Goal: Information Seeking & Learning: Find specific fact

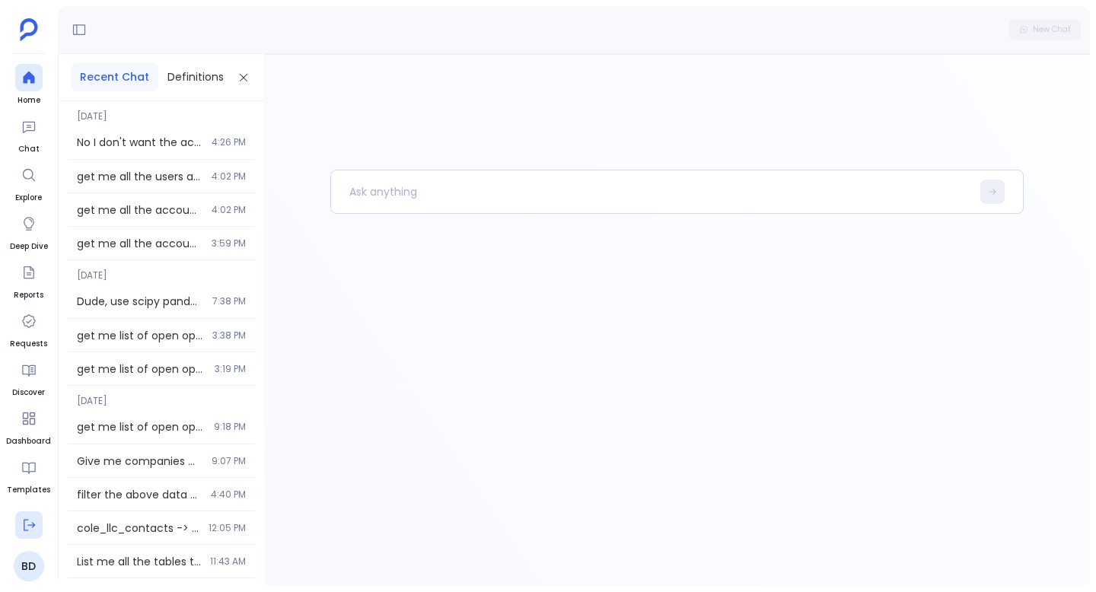
click at [27, 520] on icon at bounding box center [29, 525] width 11 height 11
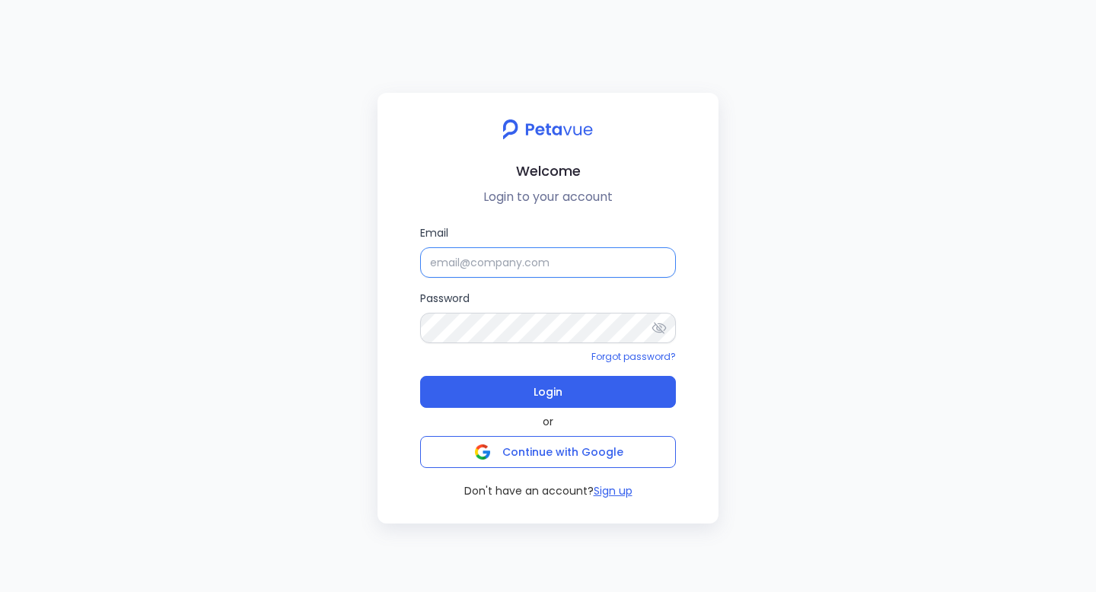
click at [451, 259] on input "Email" at bounding box center [548, 262] width 256 height 30
paste input "[EMAIL_ADDRESS][DOMAIN_NAME]"
type input "[EMAIL_ADDRESS][DOMAIN_NAME]"
click at [403, 364] on div "Email [EMAIL_ADDRESS][DOMAIN_NAME] Password Forgot password? Login or Continue …" at bounding box center [548, 361] width 317 height 275
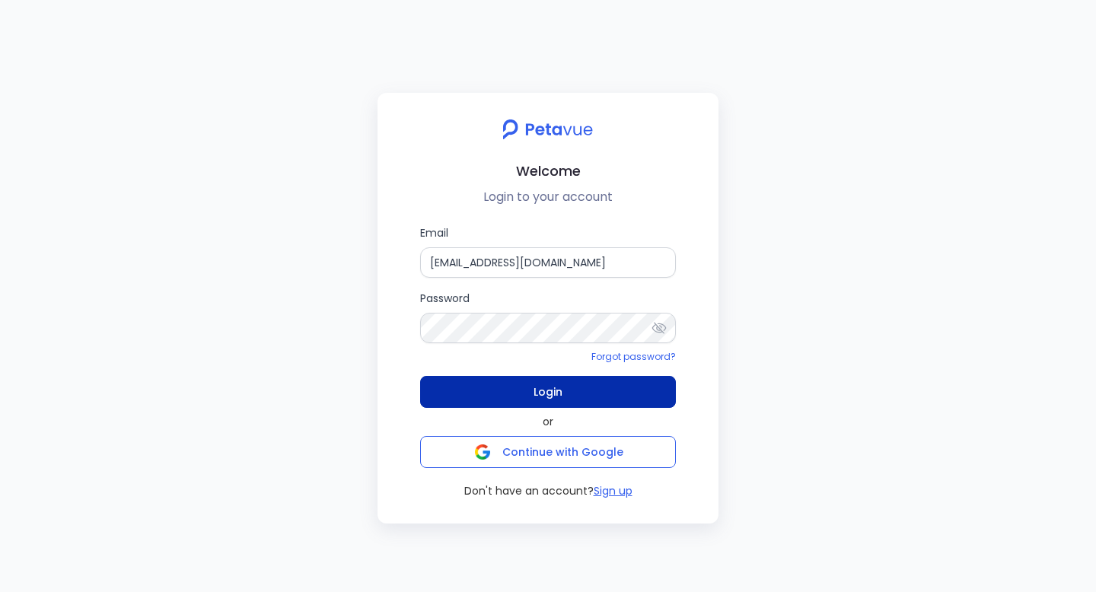
click at [451, 382] on button "Login" at bounding box center [548, 392] width 256 height 32
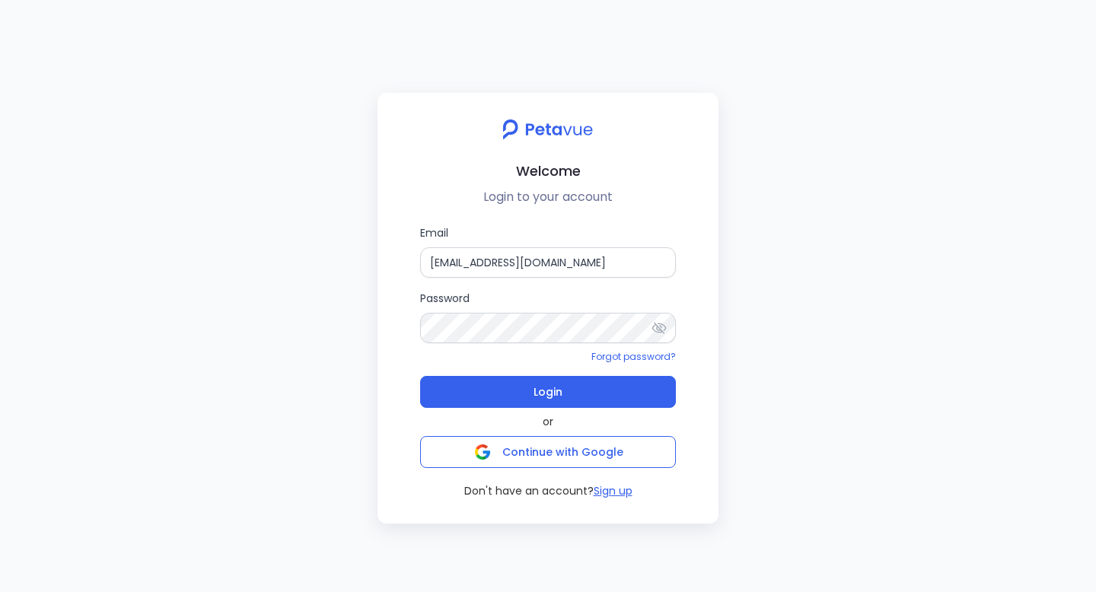
click at [654, 327] on icon at bounding box center [658, 327] width 15 height 15
click at [546, 301] on label "Password" at bounding box center [548, 316] width 256 height 53
click at [660, 329] on icon at bounding box center [659, 328] width 14 height 10
click at [660, 329] on icon at bounding box center [659, 327] width 14 height 11
click at [513, 275] on input "[EMAIL_ADDRESS][DOMAIN_NAME]" at bounding box center [548, 262] width 256 height 30
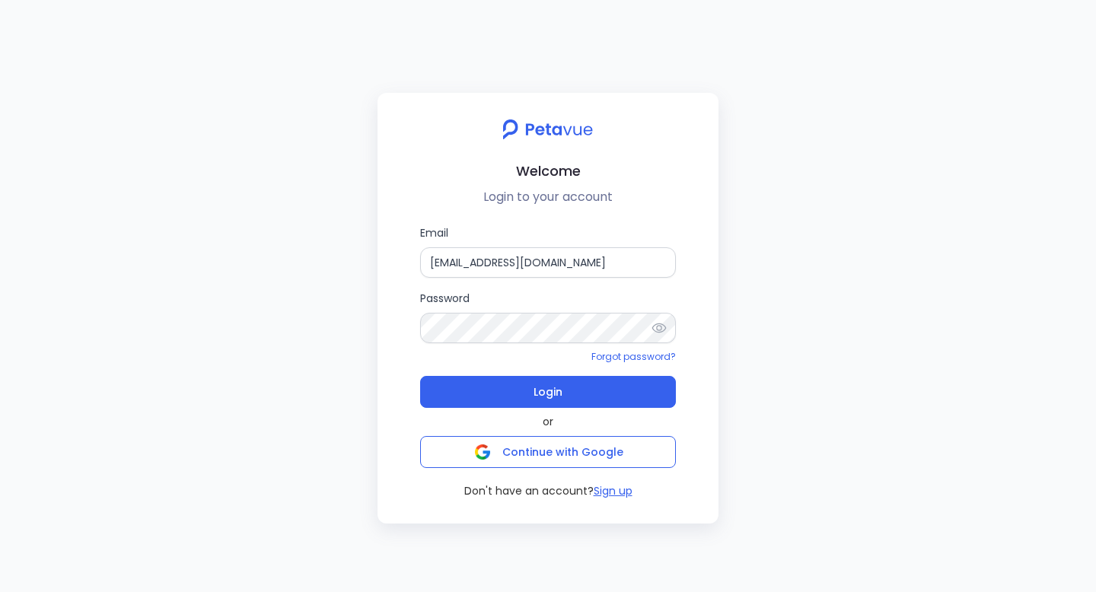
click at [517, 297] on label "Password" at bounding box center [548, 316] width 256 height 53
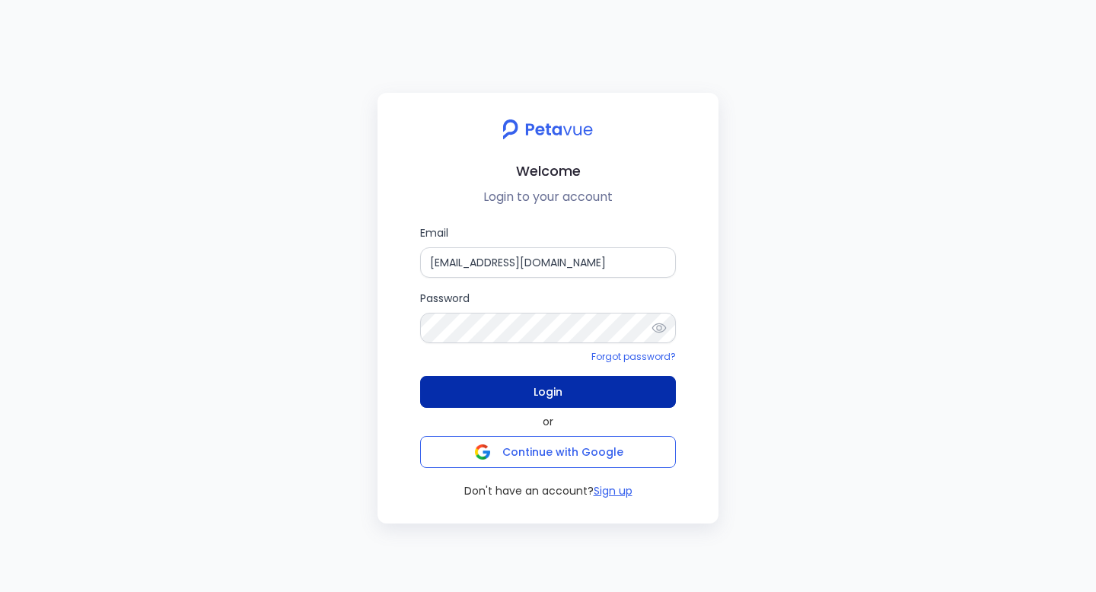
click at [526, 390] on button "Login" at bounding box center [548, 392] width 256 height 32
click at [552, 401] on span "Login" at bounding box center [547, 391] width 29 height 21
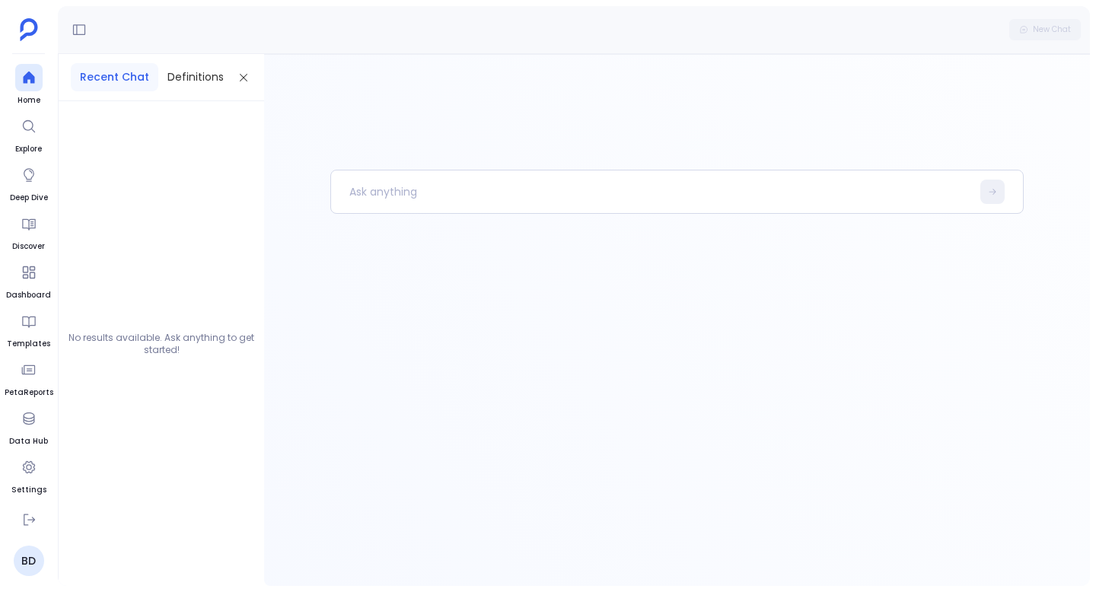
click at [42, 86] on ul "Home Explore Deep Dive Discover Dashboard Templates PetaReports Data Hub Settin…" at bounding box center [29, 282] width 49 height 436
click at [32, 84] on icon at bounding box center [28, 77] width 15 height 15
click at [403, 199] on p at bounding box center [651, 192] width 640 height 40
click at [469, 193] on p "get me all the accounts which have arr more than 10000" at bounding box center [643, 192] width 624 height 40
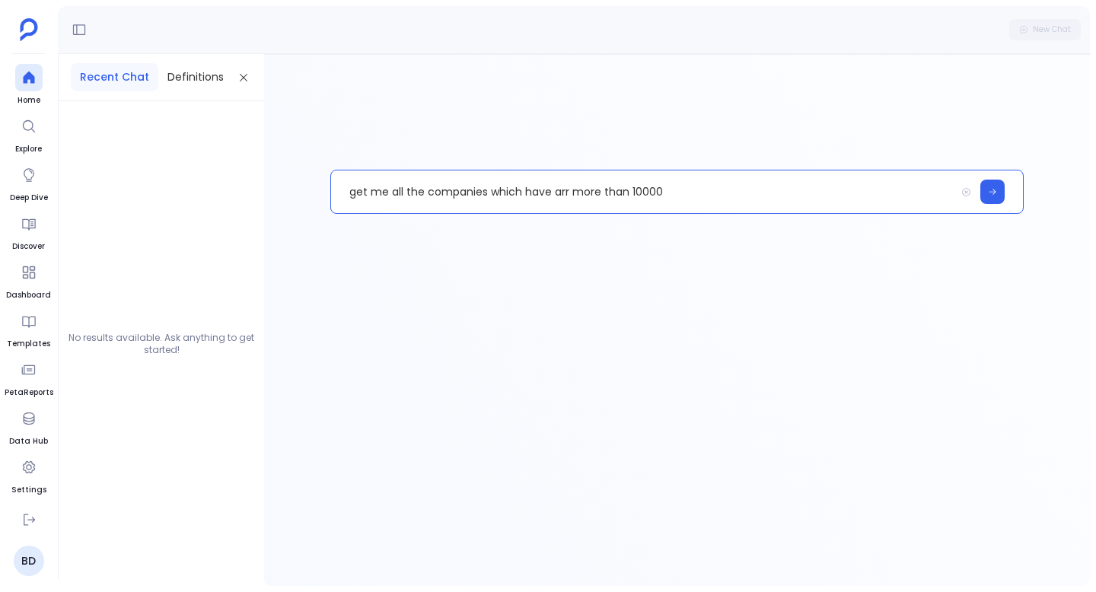
click at [713, 176] on p "get me all the companies which have arr more than 10000" at bounding box center [643, 192] width 624 height 40
click at [702, 186] on p "get me all the companies which have arr more than 10000" at bounding box center [643, 192] width 624 height 40
click at [554, 195] on p "get me all the companies which have arr more than 10000" at bounding box center [643, 192] width 624 height 40
click at [683, 203] on p "get me all the companies which have ARR more than 10000" at bounding box center [643, 192] width 624 height 40
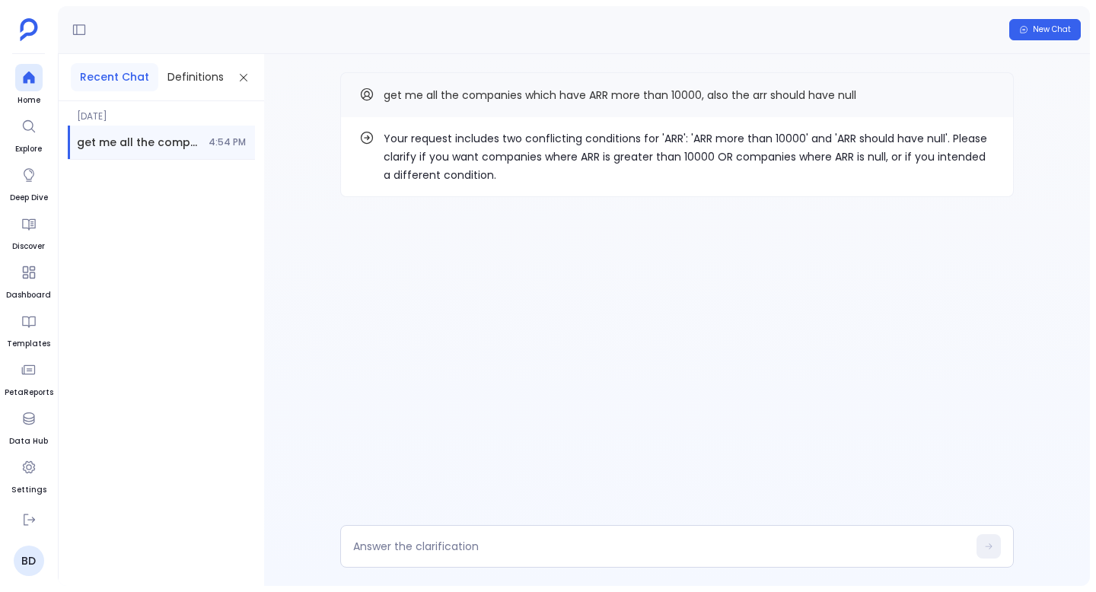
click at [505, 154] on p "Your request includes two conflicting conditions for 'ARR': 'ARR more than 1000…" at bounding box center [688, 156] width 611 height 55
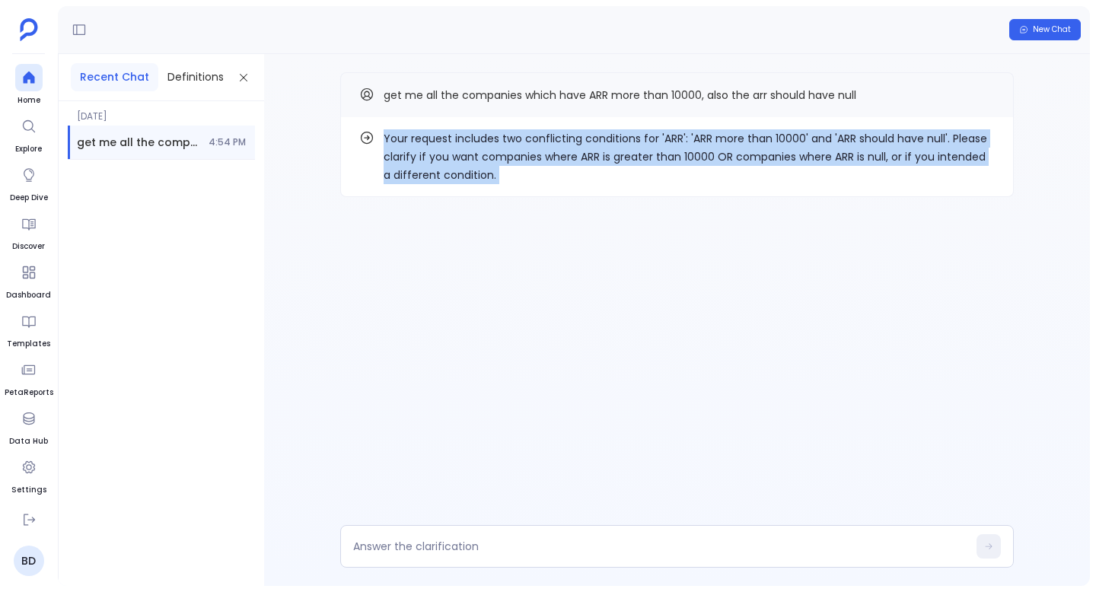
click at [505, 154] on p "Your request includes two conflicting conditions for 'ARR': 'ARR more than 1000…" at bounding box center [688, 156] width 611 height 55
click at [986, 86] on button "Copy" at bounding box center [985, 94] width 18 height 18
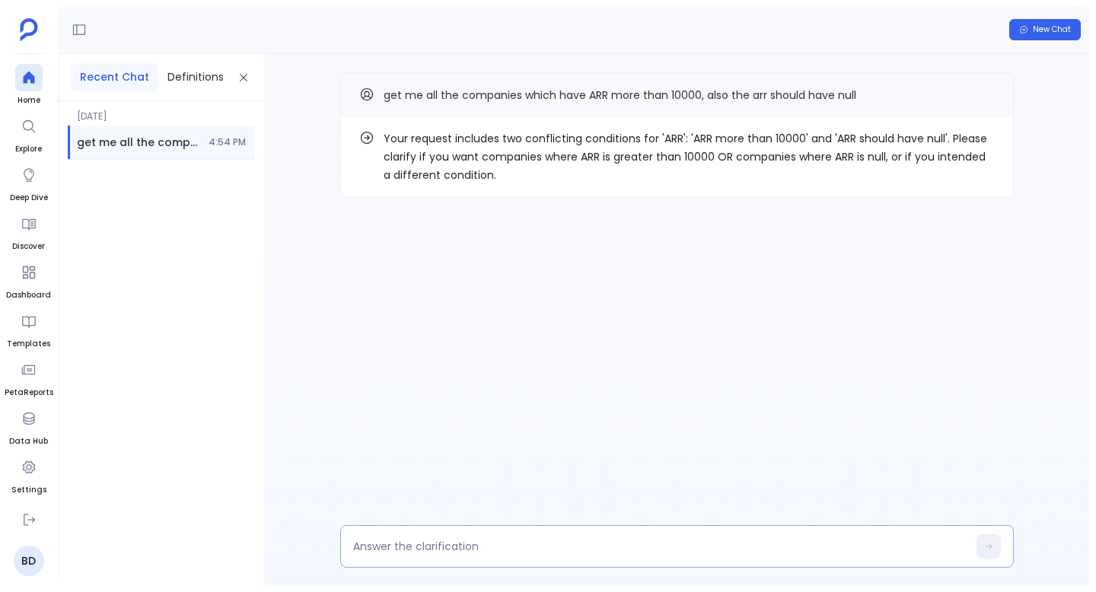
click at [463, 537] on div at bounding box center [676, 546] width 673 height 43
click at [463, 543] on textarea at bounding box center [660, 546] width 614 height 15
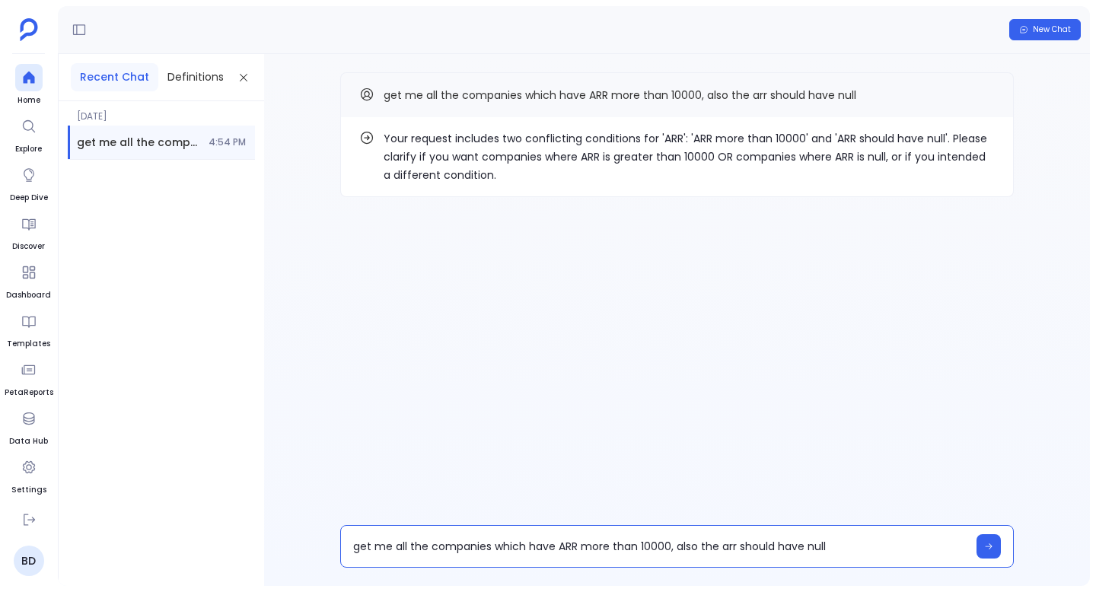
click at [775, 548] on textarea "get me all the companies which have ARR more than 10000, also the arr should ha…" at bounding box center [660, 546] width 614 height 15
type textarea "get me all the companies which have ARR more than 10000, also the arr should no…"
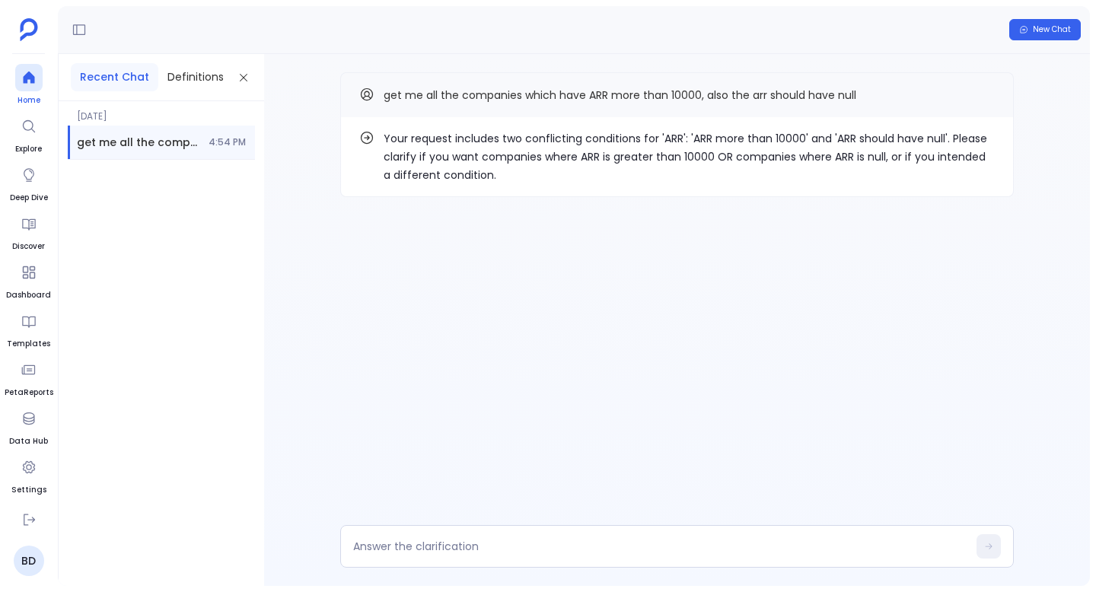
click at [20, 68] on div at bounding box center [28, 77] width 27 height 27
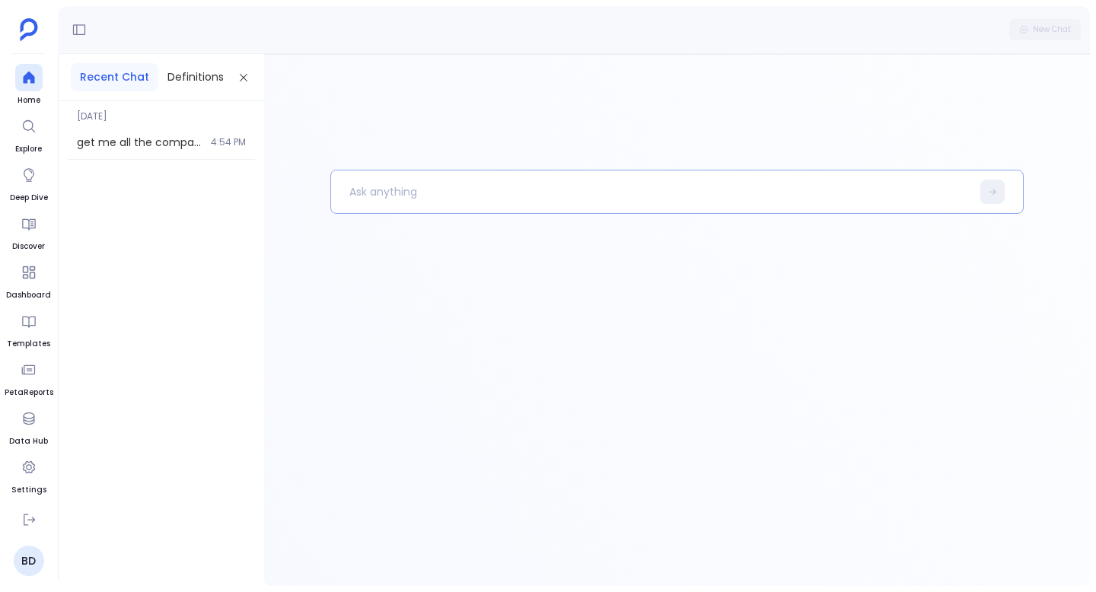
click at [399, 187] on p at bounding box center [651, 192] width 640 height 40
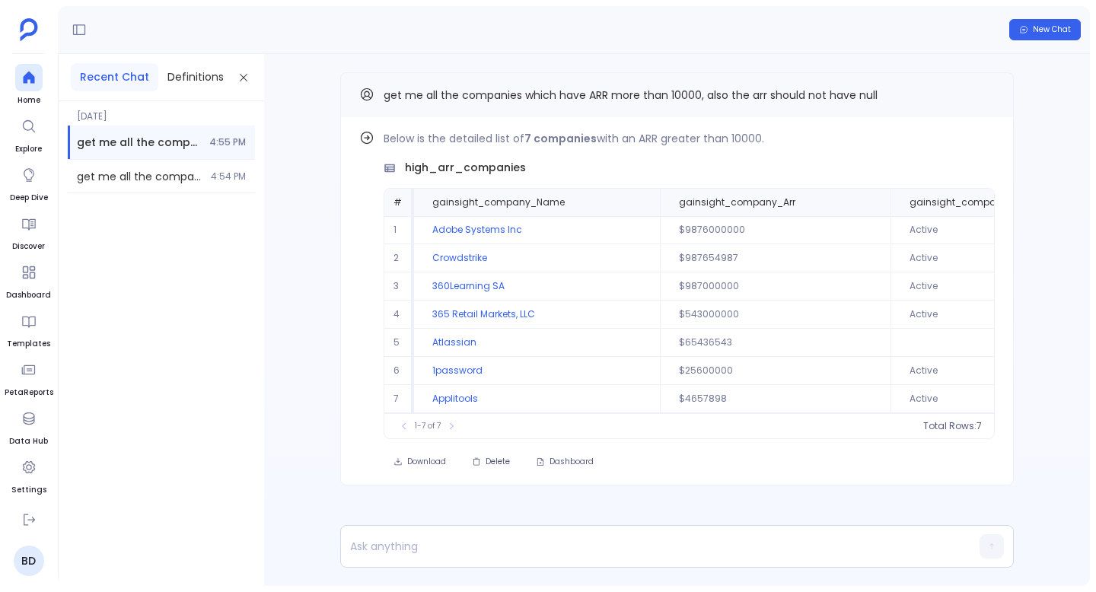
click at [971, 141] on p "Below is the detailed list of 7 companies with an ARR greater than 10000." at bounding box center [688, 138] width 611 height 18
click at [879, 90] on div "get me all the companies which have ARR more than 10000, also the arr should no…" at bounding box center [676, 95] width 635 height 20
click at [682, 138] on p "Below is the detailed list of 7 companies with an ARR greater than 10000." at bounding box center [688, 138] width 611 height 18
click at [778, 83] on div "get me all the companies which have ARR more than 10000, also the arr should no…" at bounding box center [676, 94] width 673 height 45
click at [778, 28] on div "New Chat" at bounding box center [574, 30] width 1032 height 48
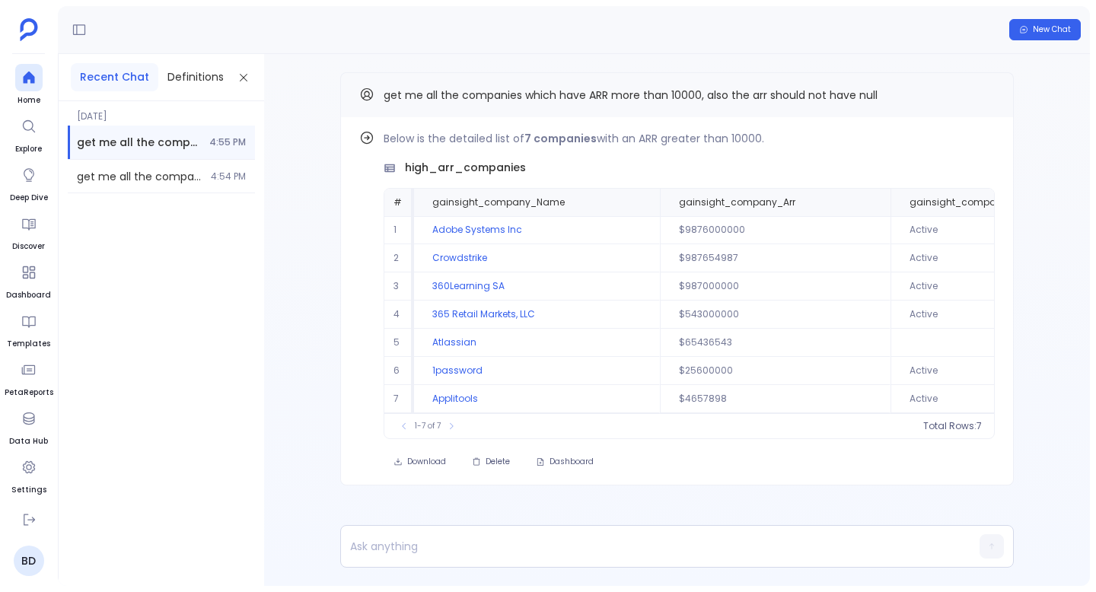
click at [978, 138] on p "Below is the detailed list of 7 companies with an ARR greater than 10000." at bounding box center [688, 138] width 611 height 18
click at [754, 123] on div "Below is the detailed list of 7 companies with an ARR greater than 10000. high_…" at bounding box center [676, 301] width 673 height 368
click at [753, 131] on p "Below is the detailed list of 7 companies with an ARR greater than 10000." at bounding box center [688, 138] width 611 height 18
click at [959, 138] on p "Below is the detailed list of 7 companies with an ARR greater than 10000." at bounding box center [688, 138] width 611 height 18
click at [947, 91] on div "get me all the companies which have ARR more than 10000, also the arr should no…" at bounding box center [676, 95] width 635 height 20
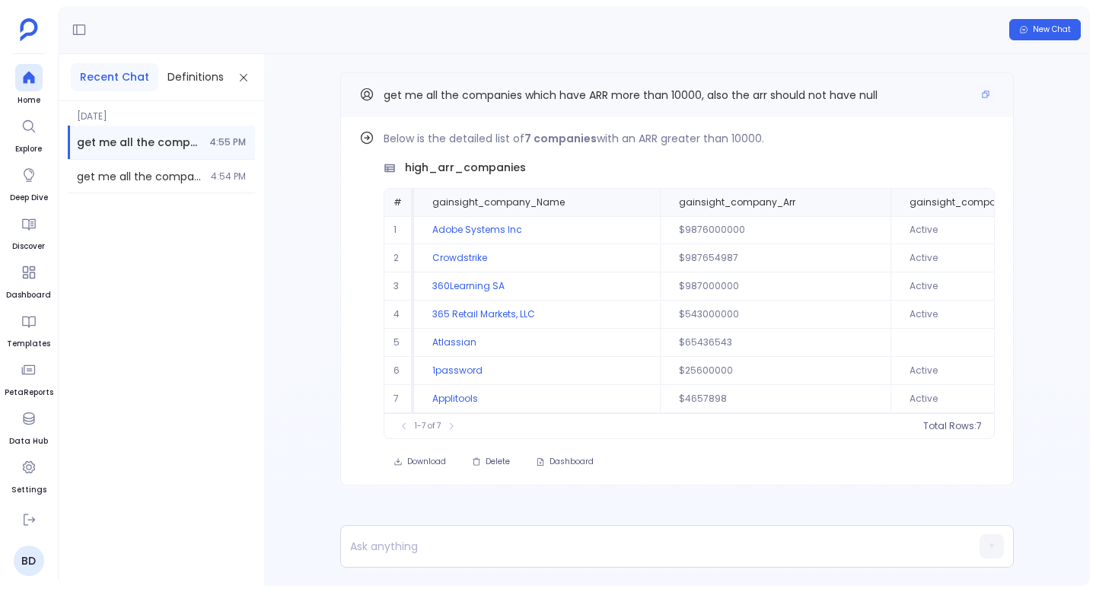
click at [864, 88] on span "get me all the companies which have ARR more than 10000, also the arr should no…" at bounding box center [630, 95] width 494 height 15
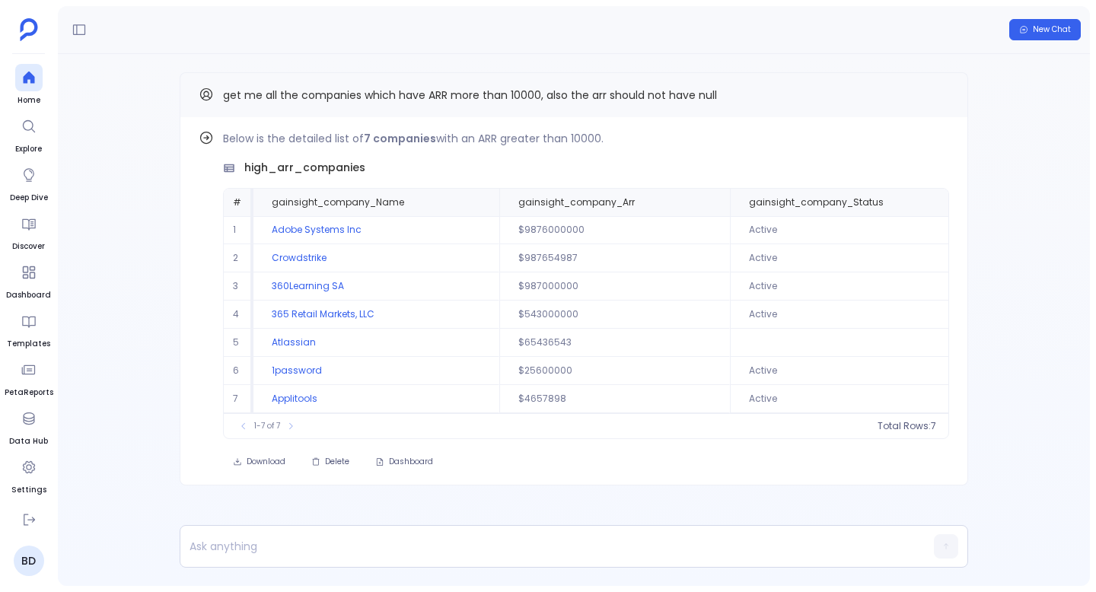
click at [864, 148] on div "Below is the detailed list of 7 companies with an ARR greater than 10000. high_…" at bounding box center [586, 284] width 726 height 310
click at [897, 146] on p "Below is the detailed list of 7 companies with an ARR greater than 10000." at bounding box center [586, 138] width 726 height 18
click at [919, 146] on p "Below is the detailed list of 7 companies with an ARR greater than 10000." at bounding box center [586, 138] width 726 height 18
drag, startPoint x: 919, startPoint y: 146, endPoint x: 919, endPoint y: 117, distance: 28.9
click at [919, 138] on p "Below is the detailed list of 7 companies with an ARR greater than 10000." at bounding box center [586, 138] width 726 height 18
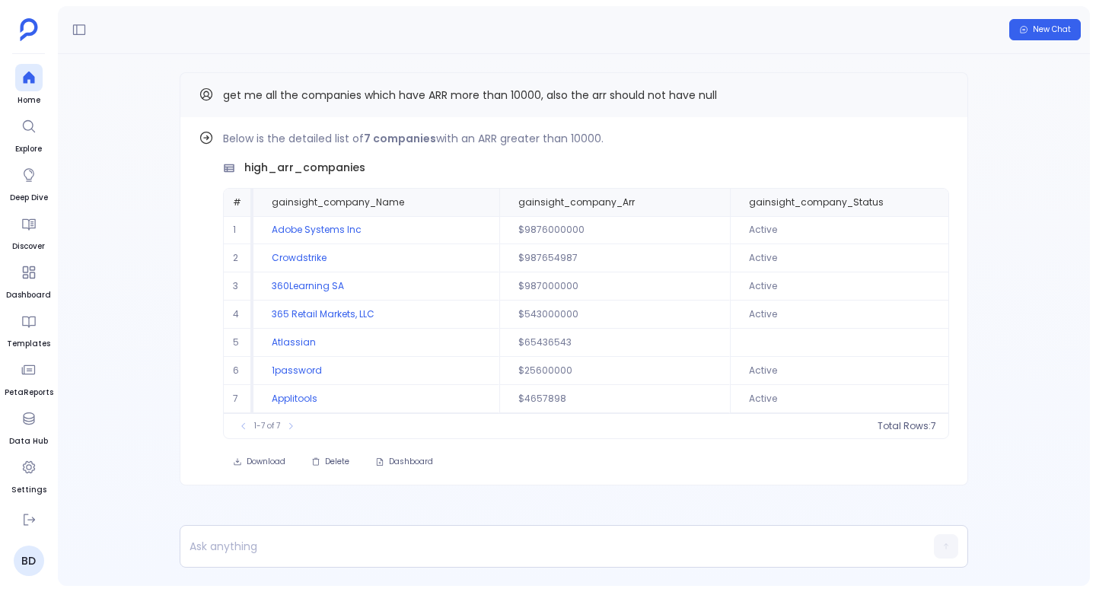
click at [919, 117] on div "Below is the detailed list of 7 companies with an ARR greater than 10000. high_…" at bounding box center [574, 301] width 788 height 368
click at [899, 107] on div "get me all the companies which have ARR more than 10000, also the arr should no…" at bounding box center [574, 94] width 788 height 45
click at [907, 129] on div "Below is the detailed list of 7 companies with an ARR greater than 10000. high_…" at bounding box center [574, 301] width 788 height 368
click at [893, 61] on div "Below is the detailed list of 7 companies with an ARR greater than 10000. high_…" at bounding box center [574, 309] width 1032 height 511
click at [893, 103] on div "get me all the companies which have ARR more than 10000, also the arr should no…" at bounding box center [574, 95] width 750 height 20
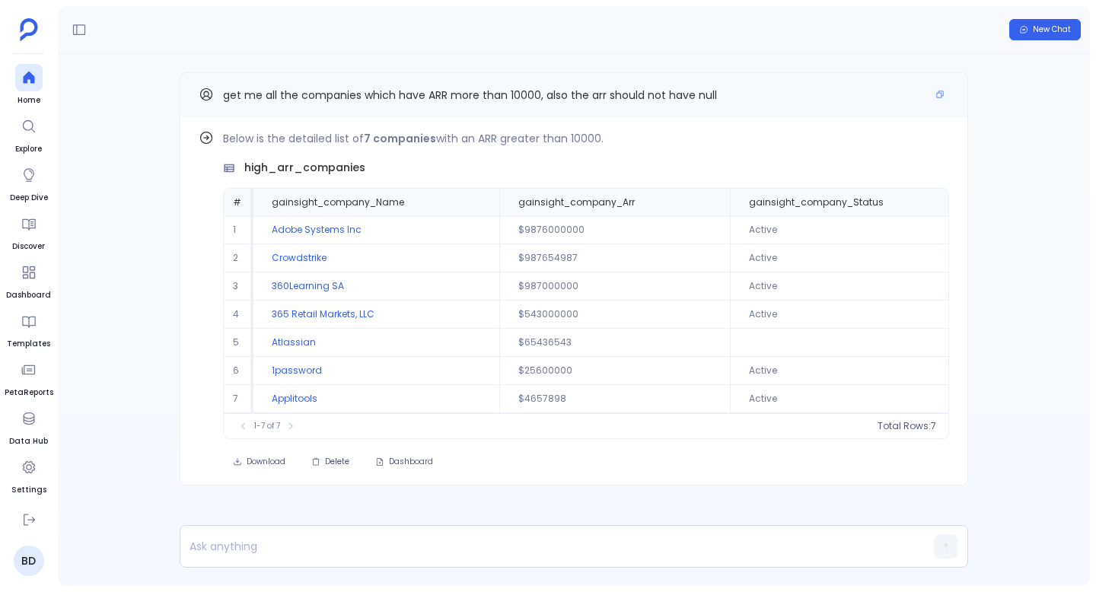
click at [864, 78] on div "get me all the companies which have ARR more than 10000, also the arr should no…" at bounding box center [574, 94] width 788 height 45
click at [864, 126] on div "Below is the detailed list of 7 companies with an ARR greater than 10000. high_…" at bounding box center [574, 301] width 788 height 368
click at [847, 79] on div "get me all the companies which have ARR more than 10000, also the arr should no…" at bounding box center [574, 94] width 788 height 45
click at [861, 83] on div "get me all the companies which have ARR more than 10000, also the arr should no…" at bounding box center [574, 94] width 788 height 45
click at [852, 71] on div "Below is the detailed list of 7 companies with an ARR greater than 10000. high_…" at bounding box center [574, 309] width 1032 height 511
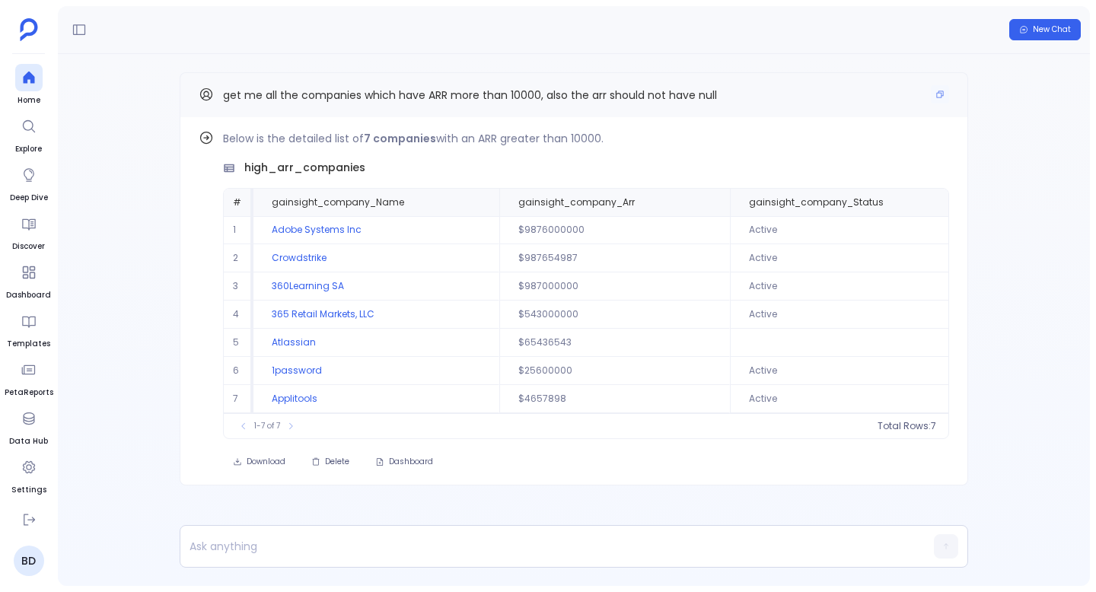
click at [866, 117] on div "Below is the detailed list of 7 companies with an ARR greater than 10000. high_…" at bounding box center [574, 301] width 788 height 368
click at [858, 86] on div "get me all the companies which have ARR more than 10000, also the arr should no…" at bounding box center [574, 95] width 750 height 20
click at [870, 131] on p "Below is the detailed list of 7 companies with an ARR greater than 10000." at bounding box center [586, 138] width 726 height 18
click at [471, 116] on div "get me all the companies which have ARR more than 10000, also the arr should no…" at bounding box center [574, 94] width 788 height 45
click at [705, 95] on span "get me all the companies which have ARR more than 10000, also the arr should no…" at bounding box center [470, 95] width 494 height 15
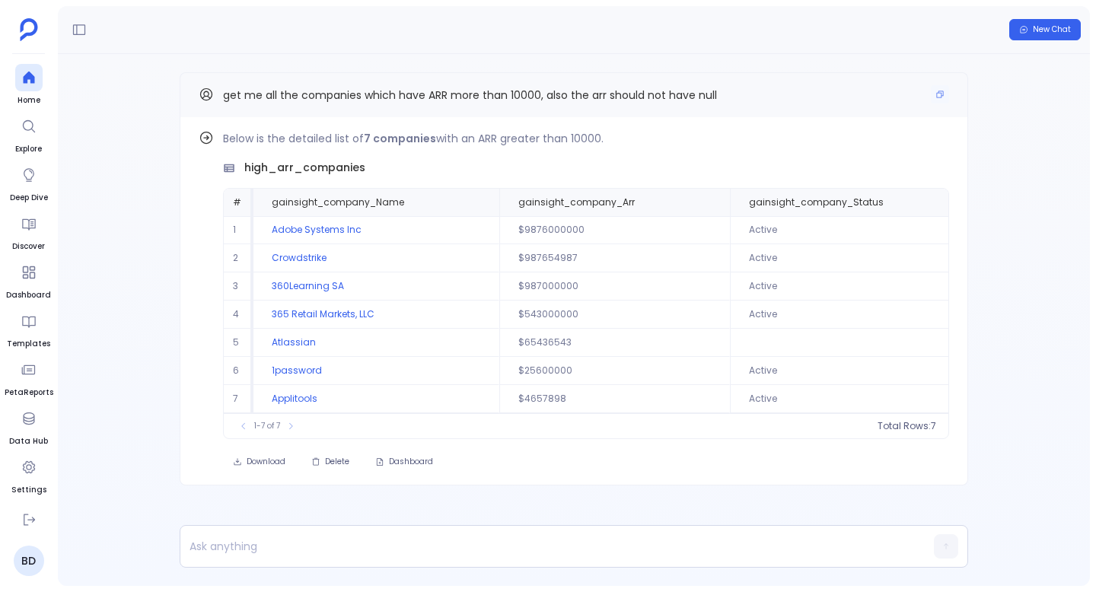
click at [705, 95] on span "get me all the companies which have ARR more than 10000, also the arr should no…" at bounding box center [470, 95] width 494 height 15
click at [799, 96] on div "get me all the companies which have ARR more than 10000, also the arr should no…" at bounding box center [574, 95] width 750 height 20
click at [840, 97] on div "get me all the companies which have ARR more than 10000, also the arr should no…" at bounding box center [574, 95] width 750 height 20
click at [867, 97] on div "get me all the companies which have ARR more than 10000, also the arr should no…" at bounding box center [574, 95] width 750 height 20
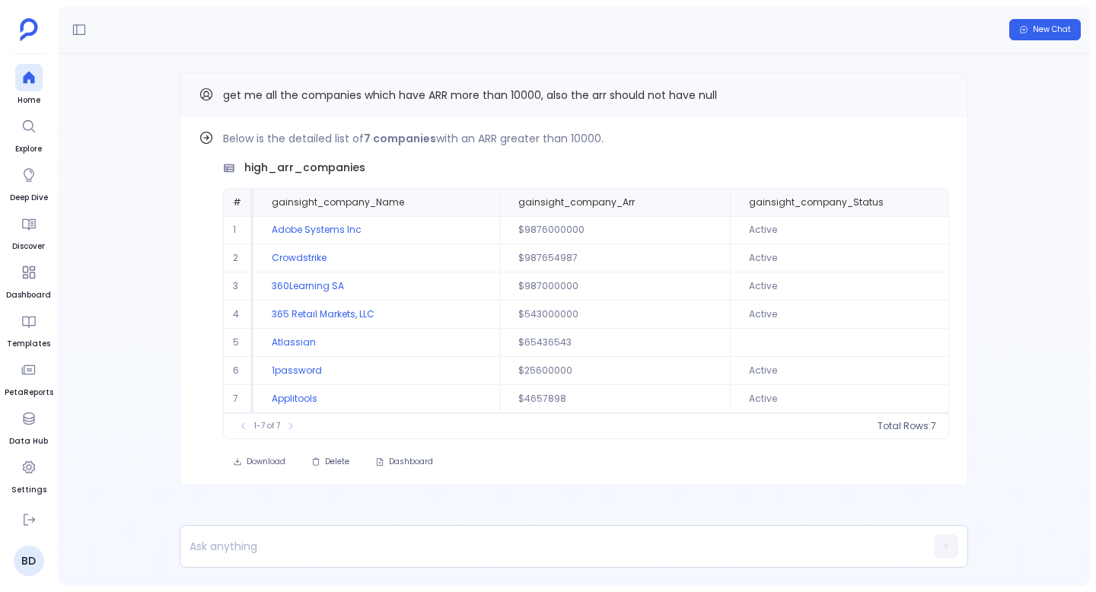
click at [867, 129] on div "Below is the detailed list of 7 companies with an ARR greater than 10000. high_…" at bounding box center [574, 301] width 788 height 368
click at [893, 102] on div "get me all the companies which have ARR more than 10000, also the arr should no…" at bounding box center [574, 95] width 750 height 20
click at [292, 438] on div "1-7 of 7 Total Rows: 7" at bounding box center [586, 425] width 724 height 25
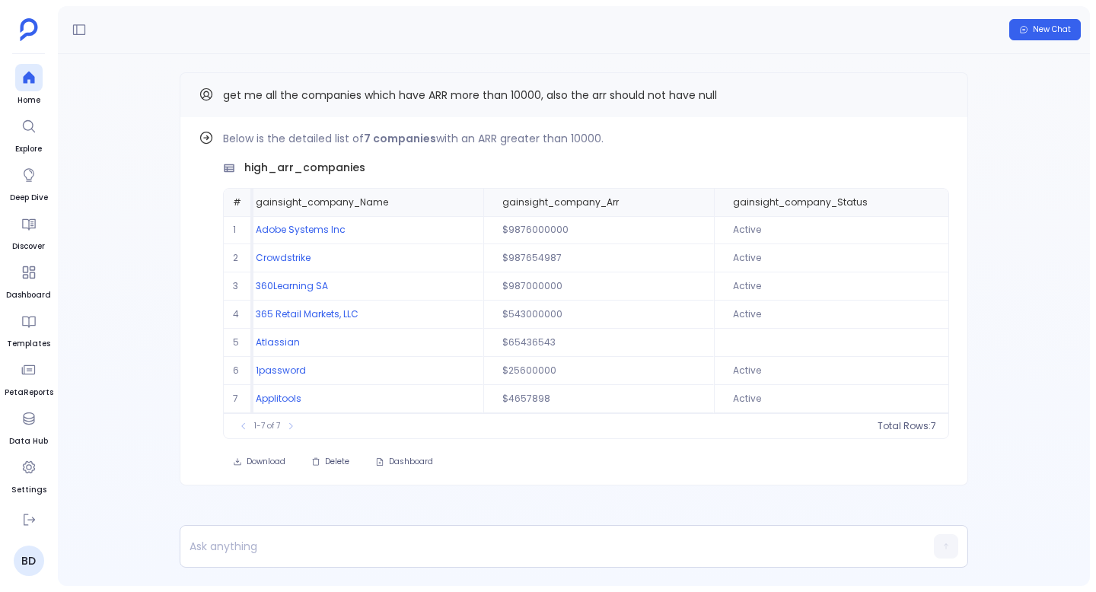
click at [415, 141] on strong "7 companies" at bounding box center [400, 138] width 72 height 15
click at [371, 142] on strong "7 companies" at bounding box center [400, 138] width 72 height 15
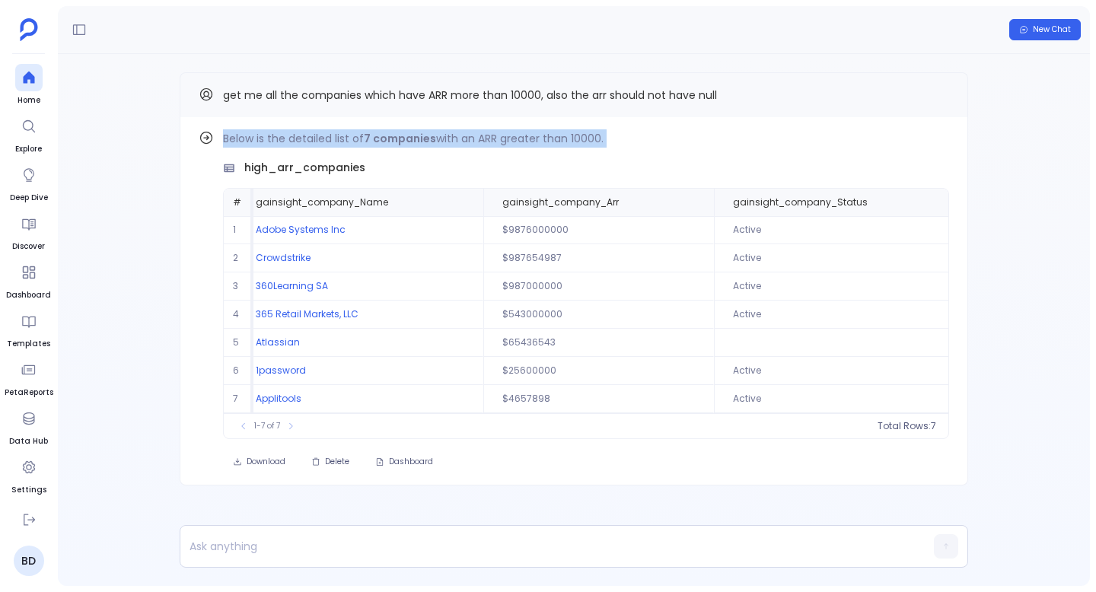
click at [371, 142] on strong "7 companies" at bounding box center [400, 138] width 72 height 15
click at [323, 170] on span "high_arr_companies" at bounding box center [304, 168] width 121 height 16
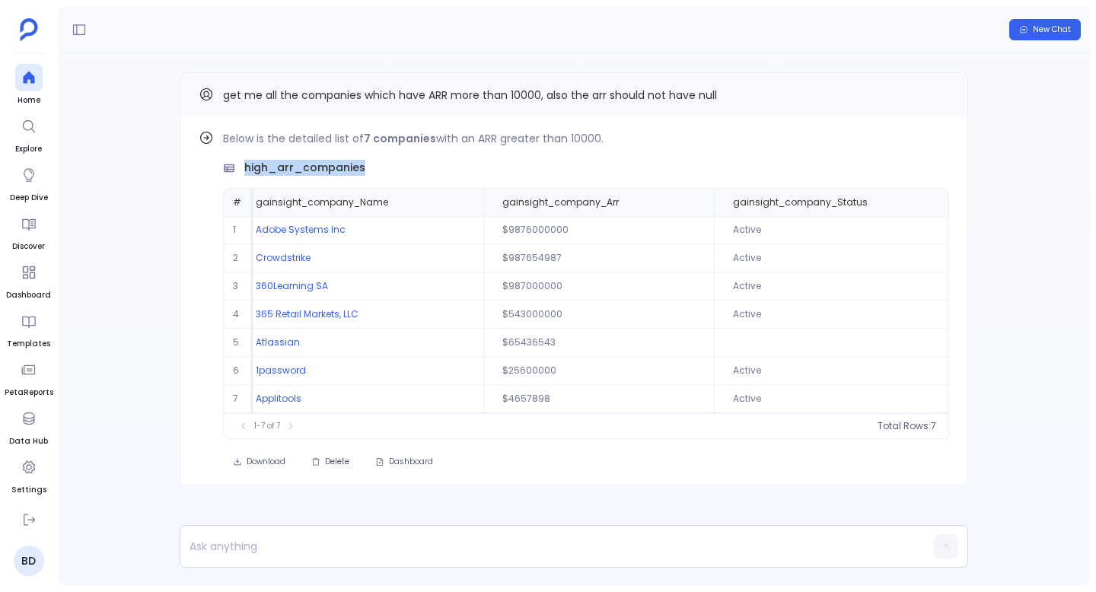
click at [323, 170] on span "high_arr_companies" at bounding box center [304, 168] width 121 height 16
click at [553, 231] on td "$9876000000" at bounding box center [598, 230] width 231 height 28
click at [544, 248] on td "$987654987" at bounding box center [598, 258] width 231 height 28
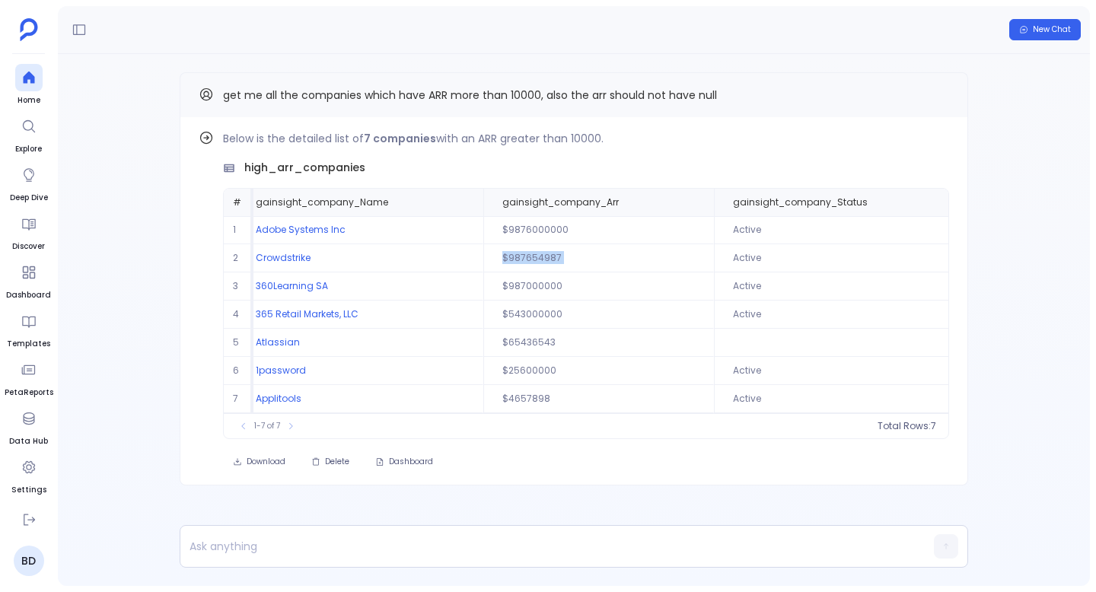
click at [544, 248] on td "$987654987" at bounding box center [598, 258] width 231 height 28
click at [538, 272] on td "$987654987" at bounding box center [598, 258] width 231 height 28
click at [523, 289] on td "$987000000" at bounding box center [598, 286] width 231 height 28
click at [522, 316] on td "$543000000" at bounding box center [598, 315] width 231 height 28
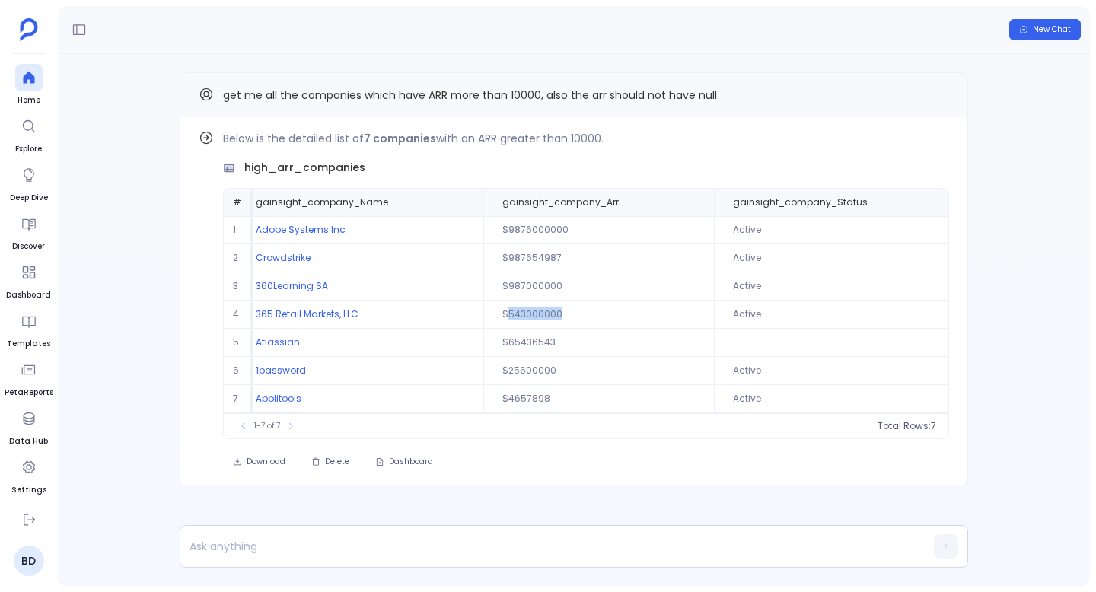
click at [522, 316] on td "$543000000" at bounding box center [598, 315] width 231 height 28
click at [528, 334] on td "$65436543" at bounding box center [598, 343] width 231 height 28
click at [528, 374] on td "$25600000" at bounding box center [598, 371] width 231 height 28
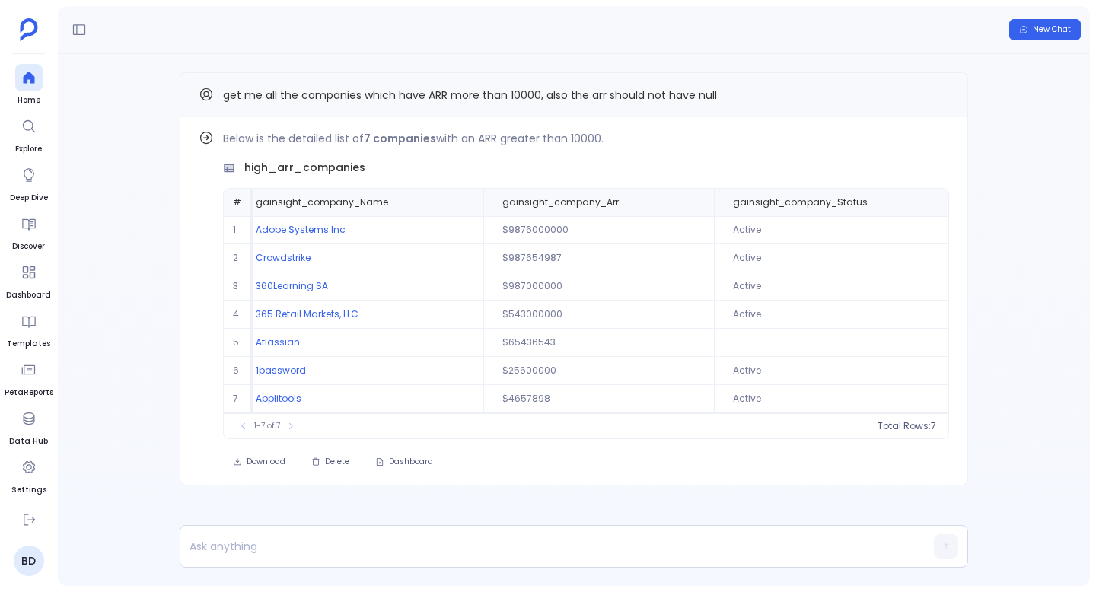
click at [749, 348] on td at bounding box center [838, 343] width 249 height 28
click at [509, 542] on p at bounding box center [544, 546] width 728 height 21
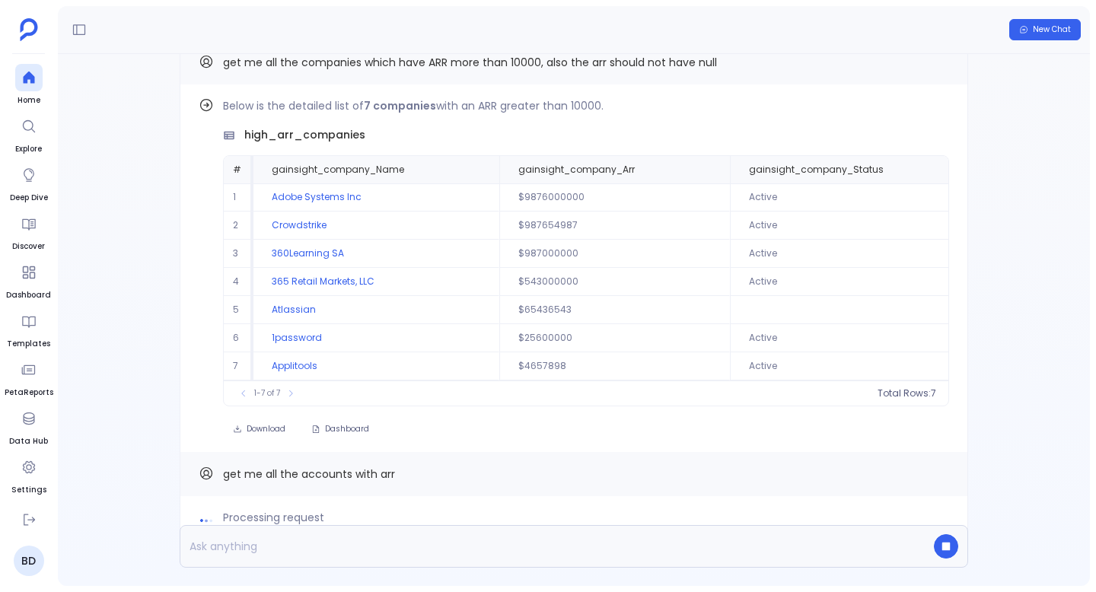
scroll to position [-69, 0]
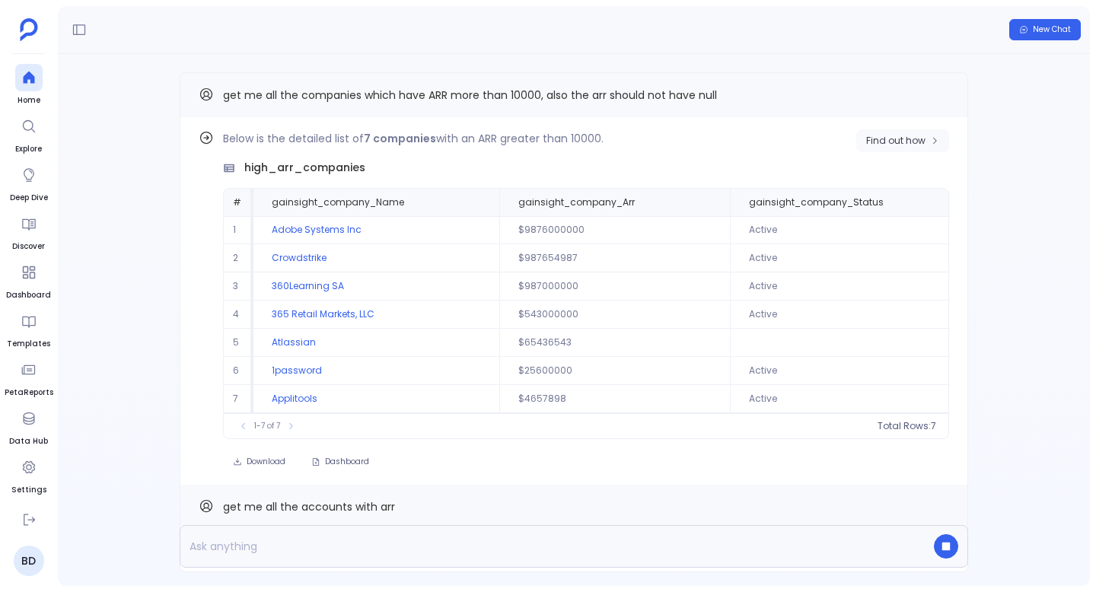
click at [891, 137] on span "Find out how" at bounding box center [895, 141] width 59 height 12
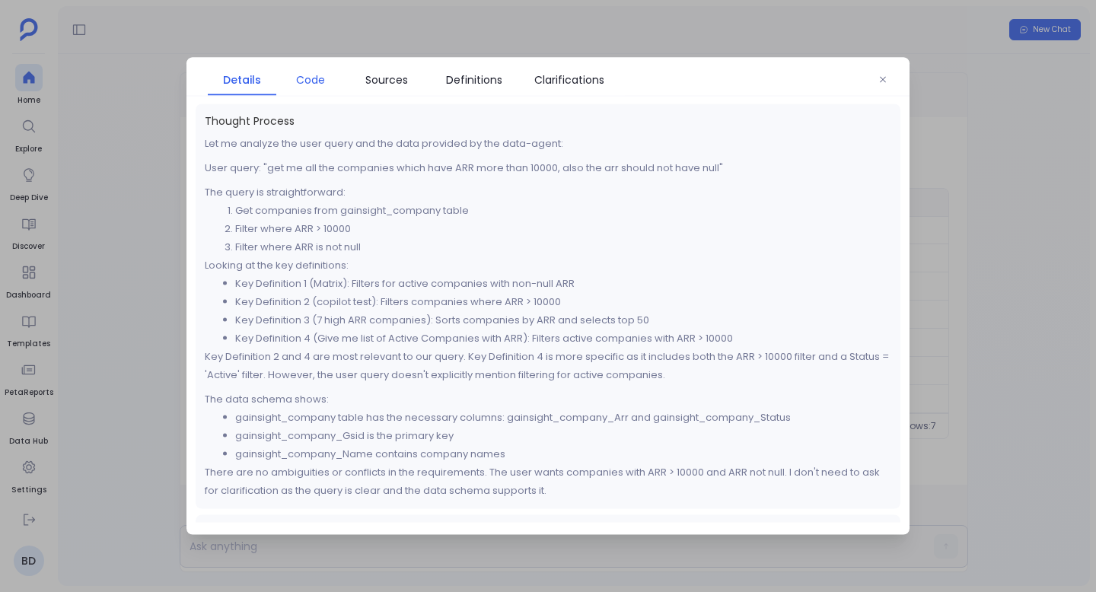
click at [309, 82] on span "Code" at bounding box center [310, 80] width 29 height 17
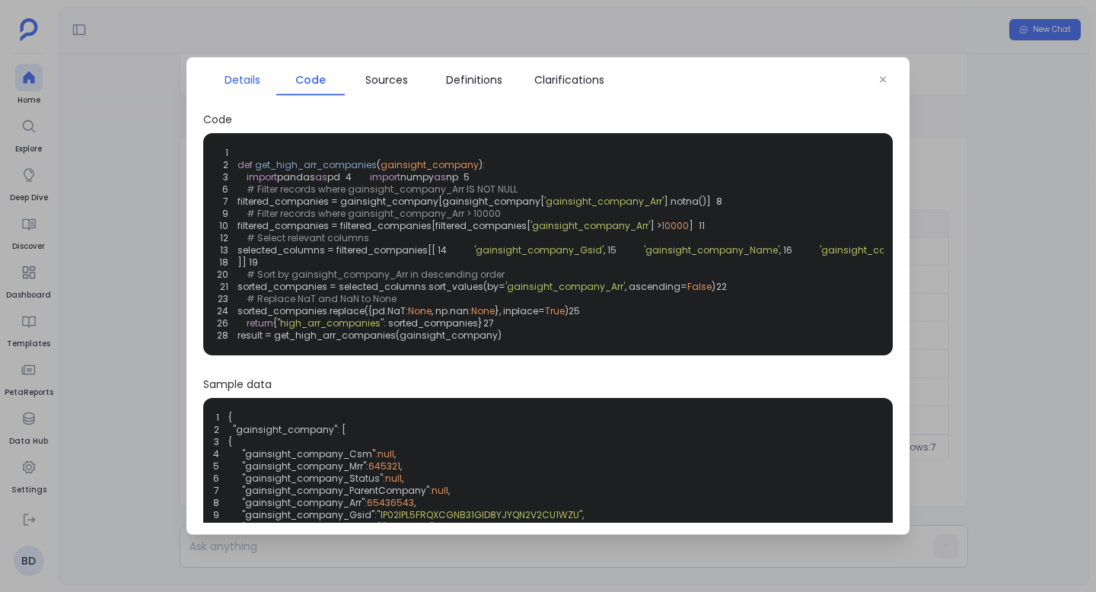
click at [256, 80] on span "Details" at bounding box center [242, 80] width 36 height 17
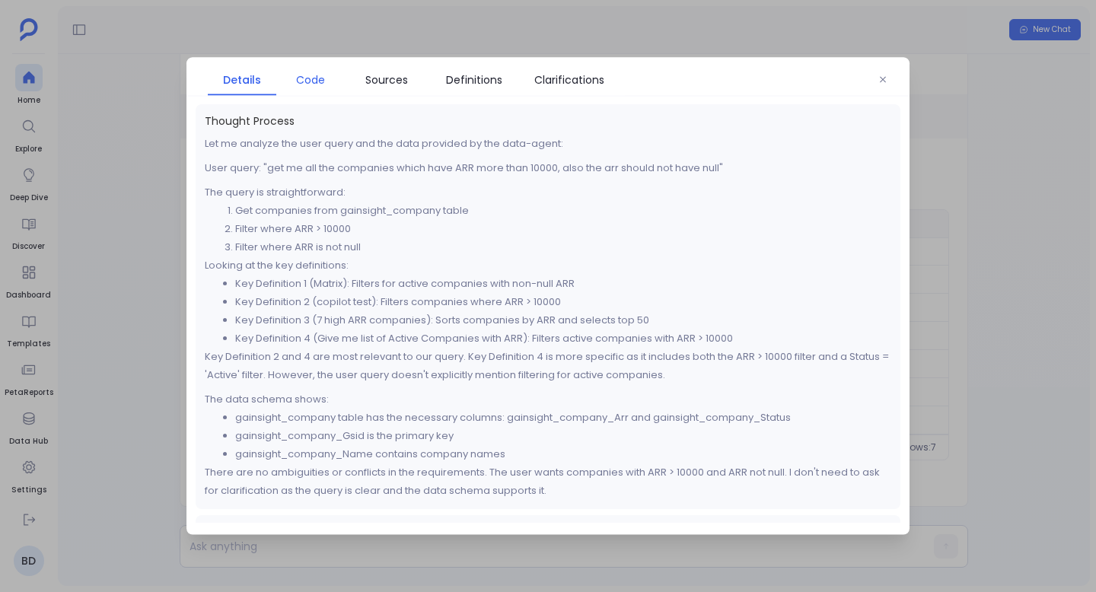
click at [313, 89] on link "Code" at bounding box center [310, 80] width 68 height 32
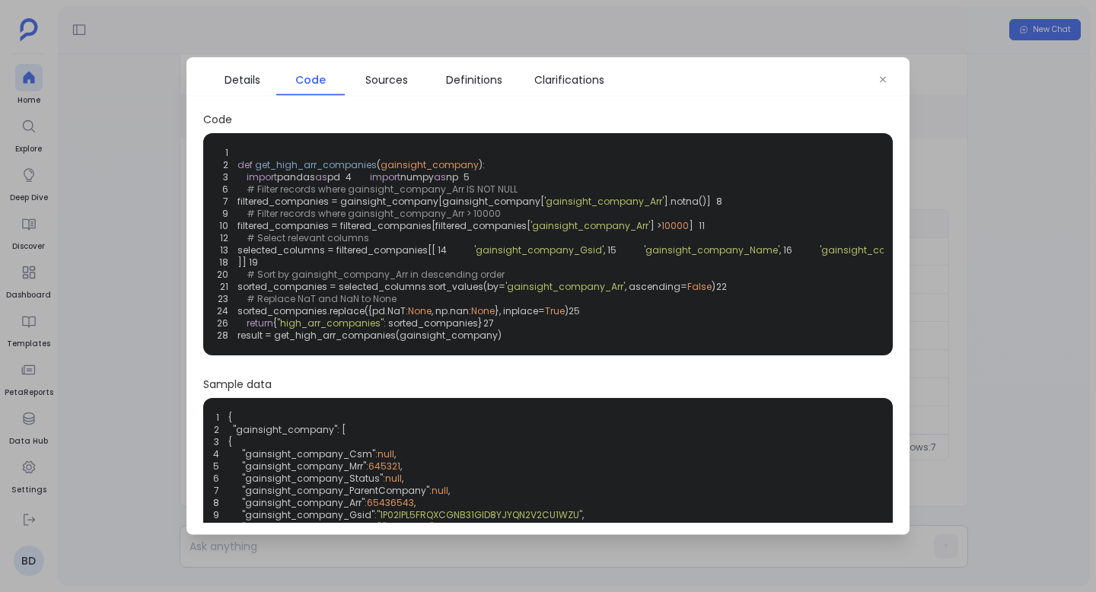
click at [391, 45] on div at bounding box center [548, 296] width 1096 height 592
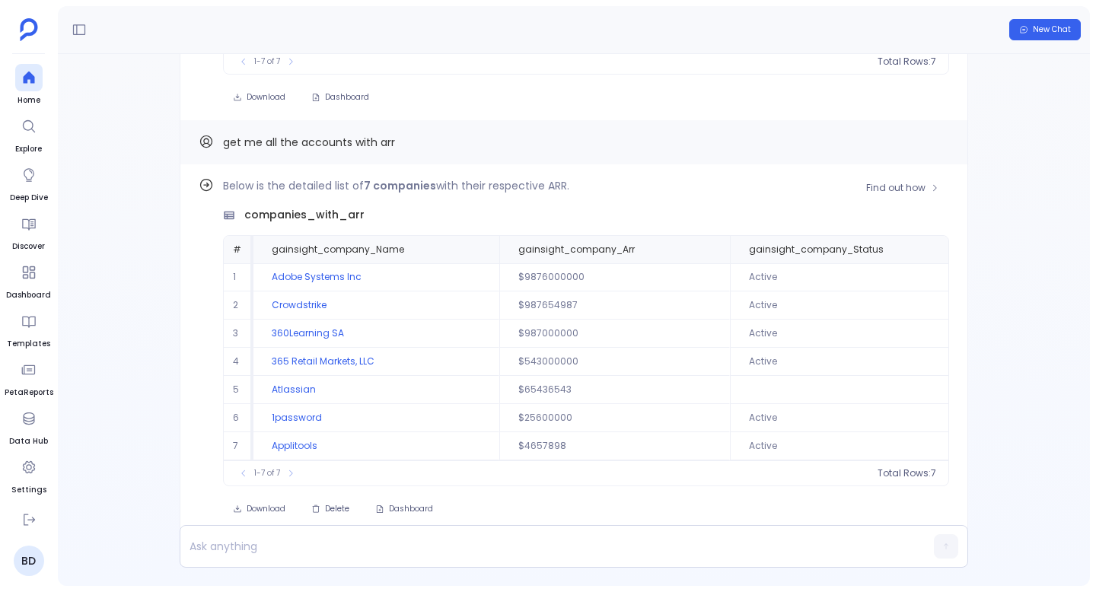
scroll to position [-27, 0]
click at [902, 183] on span "Find out how" at bounding box center [895, 189] width 59 height 12
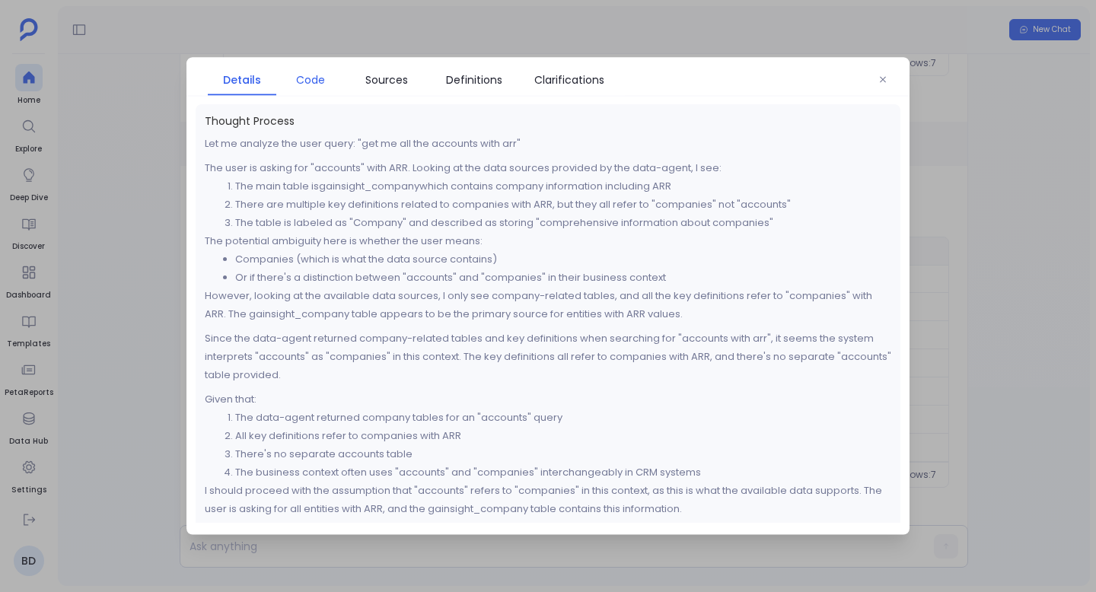
click at [314, 78] on span "Code" at bounding box center [310, 80] width 29 height 17
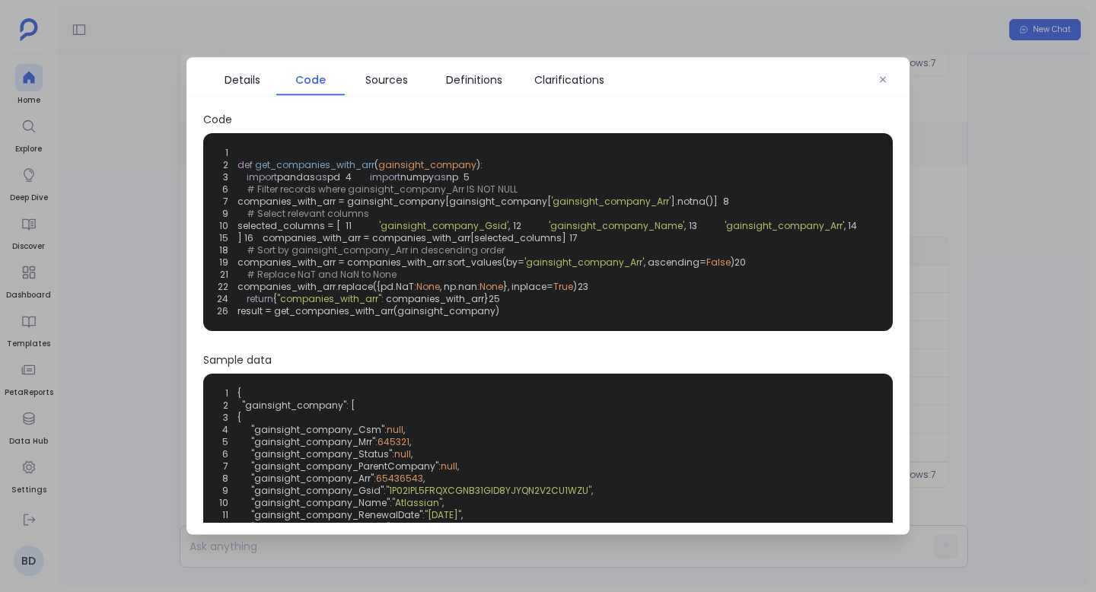
click at [687, 208] on span "].notna()]" at bounding box center [693, 201] width 47 height 13
click at [682, 208] on span "].notna()]" at bounding box center [693, 201] width 47 height 13
click at [884, 74] on button "button" at bounding box center [882, 79] width 23 height 23
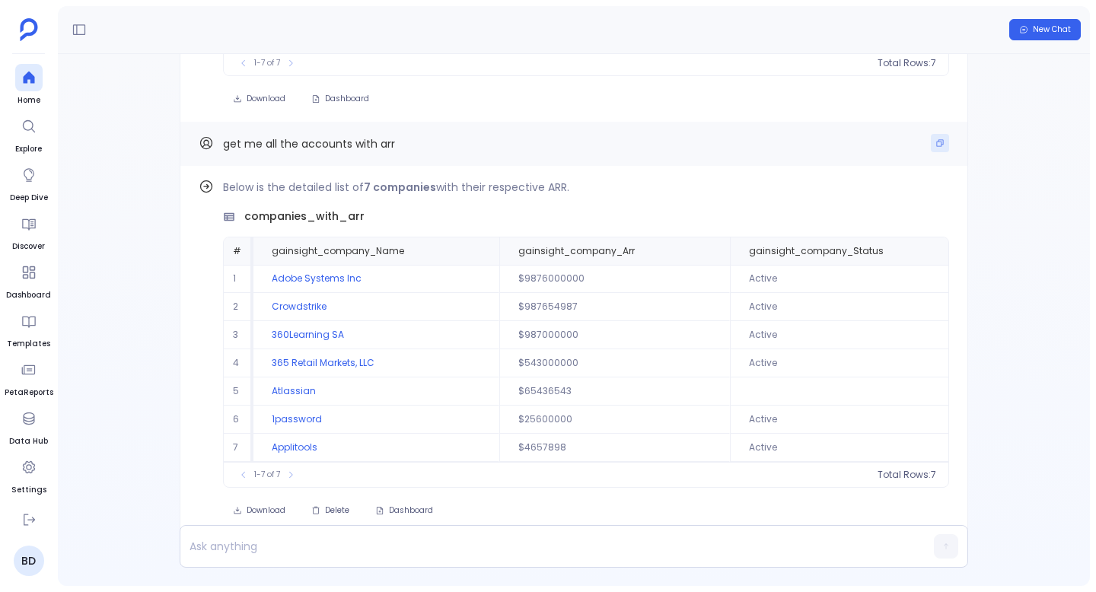
click at [937, 142] on icon "Copy" at bounding box center [939, 142] width 9 height 9
click at [33, 81] on icon at bounding box center [28, 78] width 11 height 12
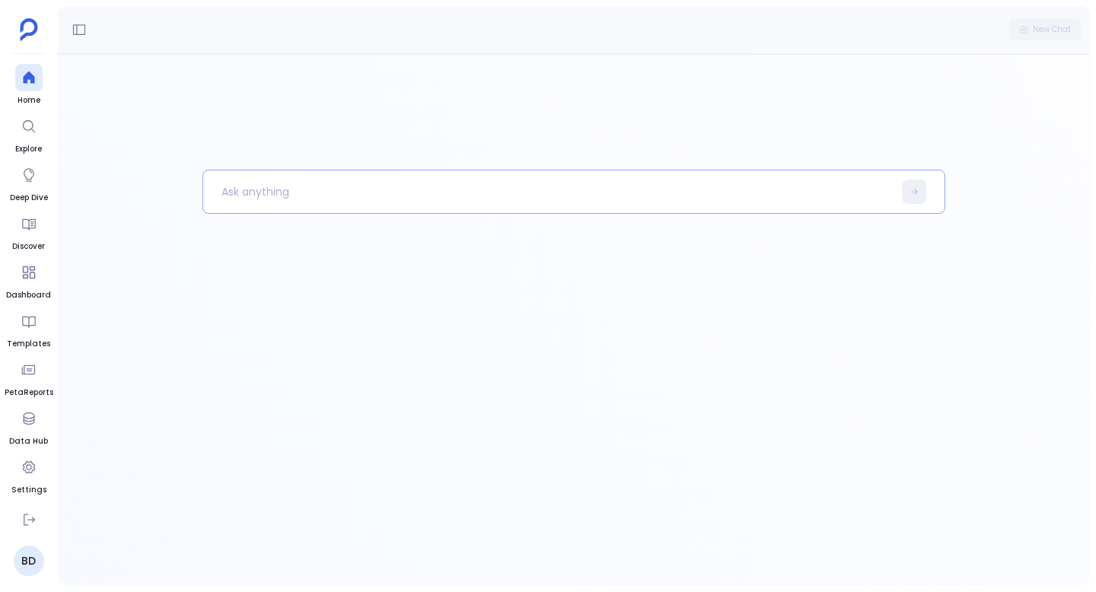
click at [308, 193] on p at bounding box center [547, 192] width 689 height 40
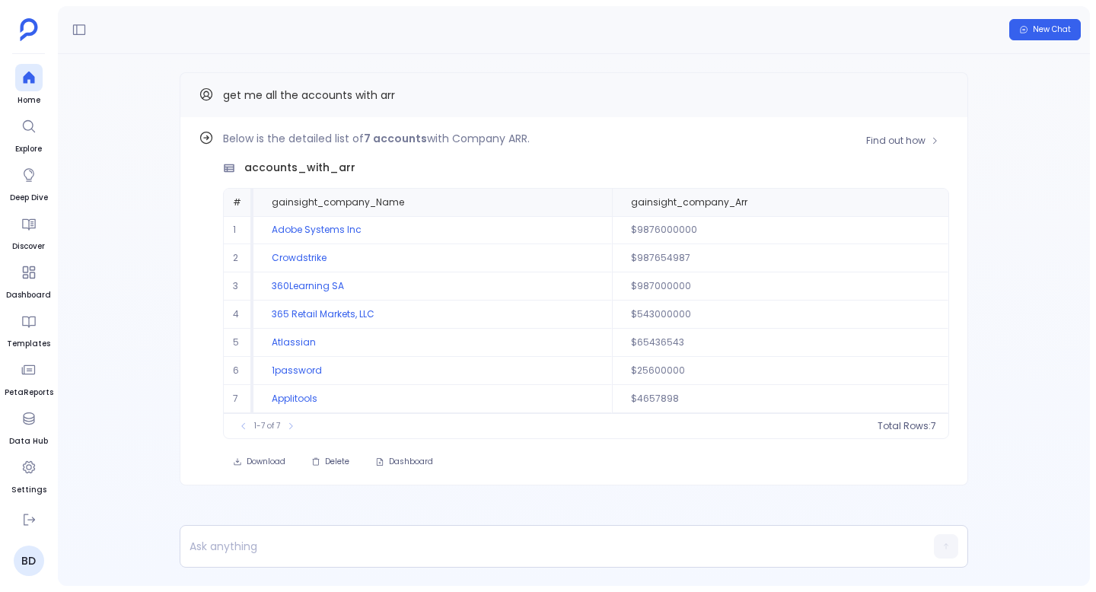
click at [894, 152] on div "Below is the detailed list of 7 accounts with Company ARR. accounts_with_arr # …" at bounding box center [586, 284] width 726 height 310
click at [894, 141] on span "Find out how" at bounding box center [895, 141] width 59 height 12
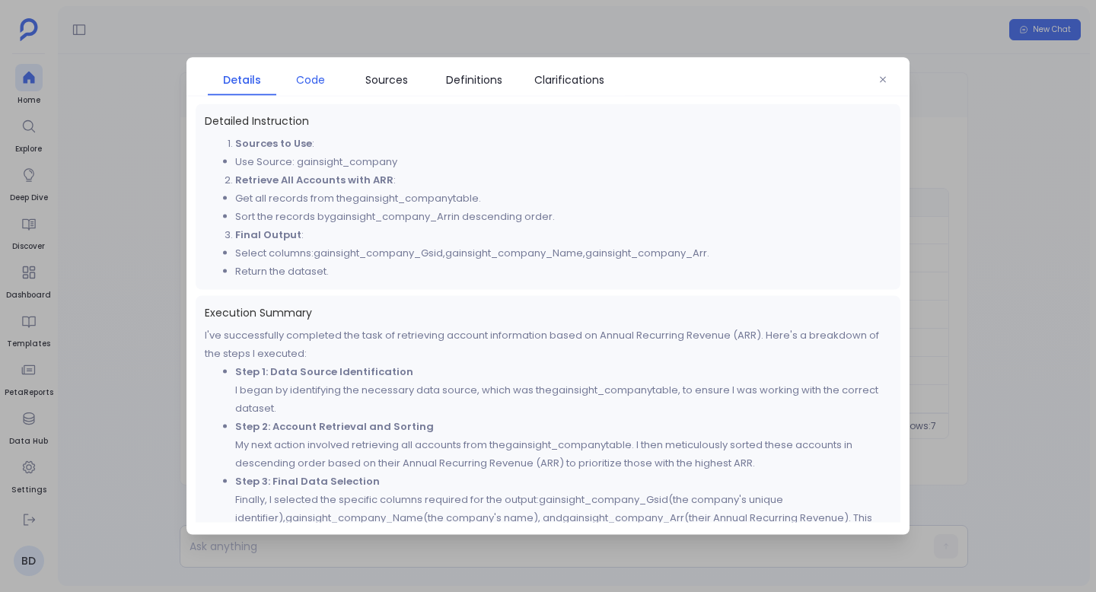
click at [319, 89] on link "Code" at bounding box center [310, 80] width 68 height 32
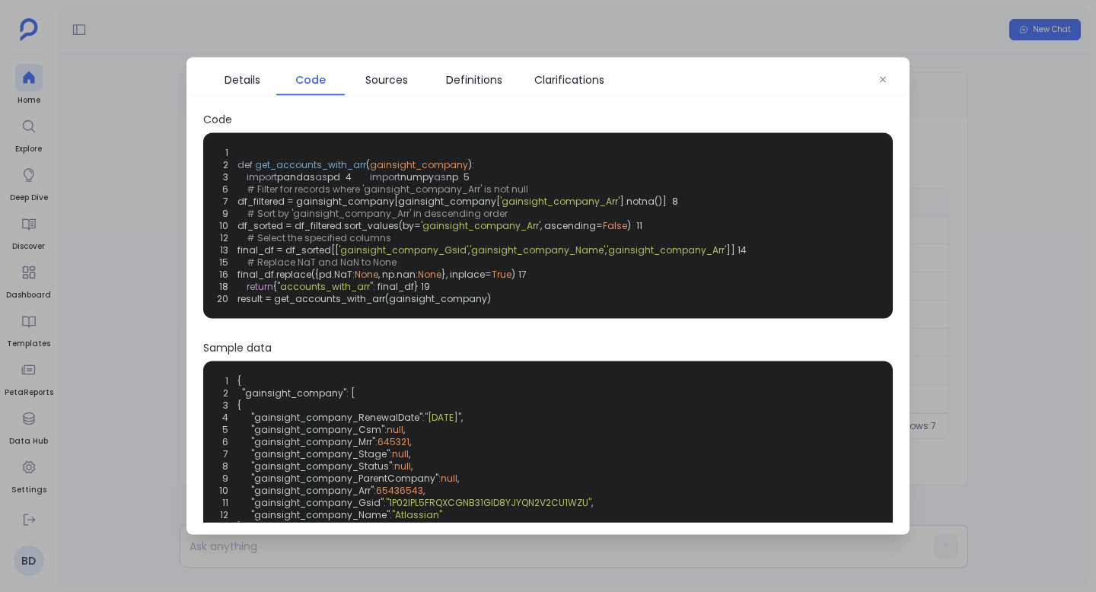
click at [630, 208] on span "].notna()]" at bounding box center [642, 201] width 47 height 13
click at [619, 208] on span "].notna()]" at bounding box center [642, 201] width 47 height 13
click at [638, 208] on span "].notna()]" at bounding box center [642, 201] width 47 height 13
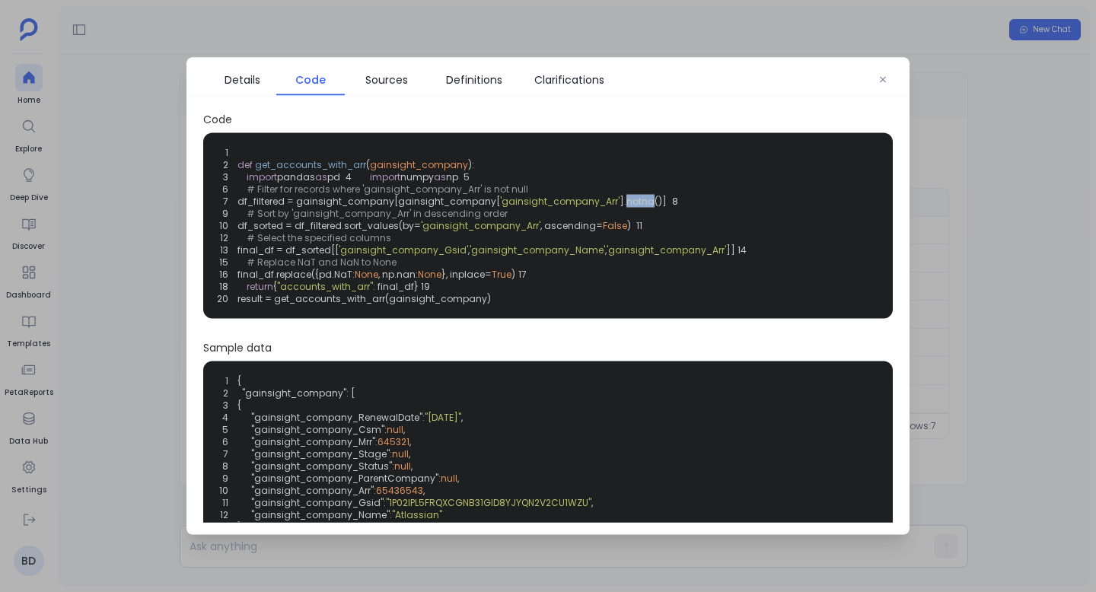
copy span "notna"
click at [881, 81] on icon "button" at bounding box center [883, 80] width 6 height 6
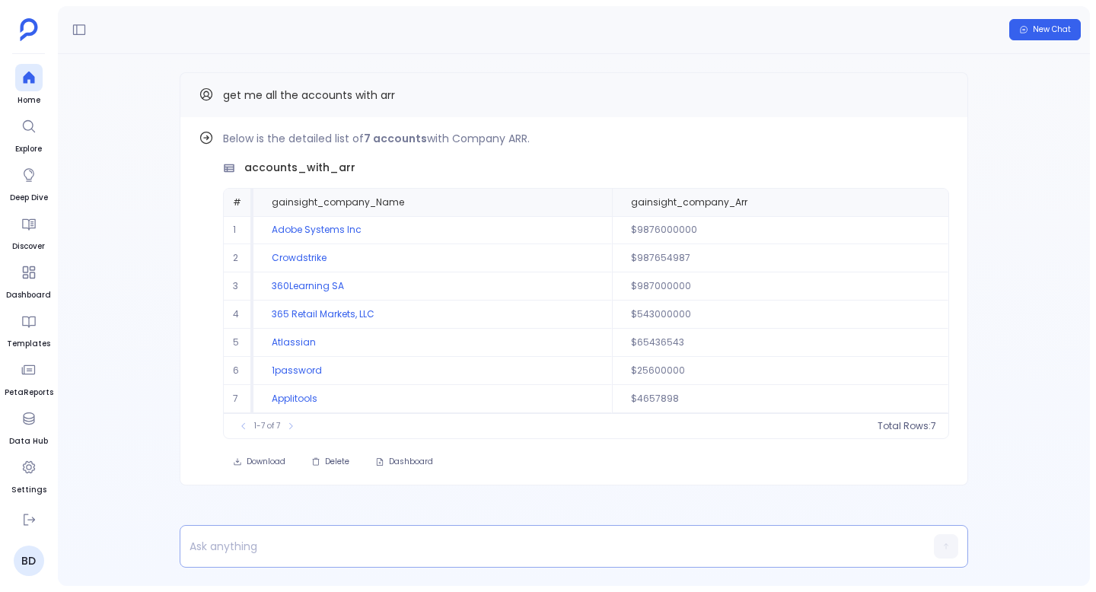
click at [362, 547] on p at bounding box center [544, 546] width 728 height 21
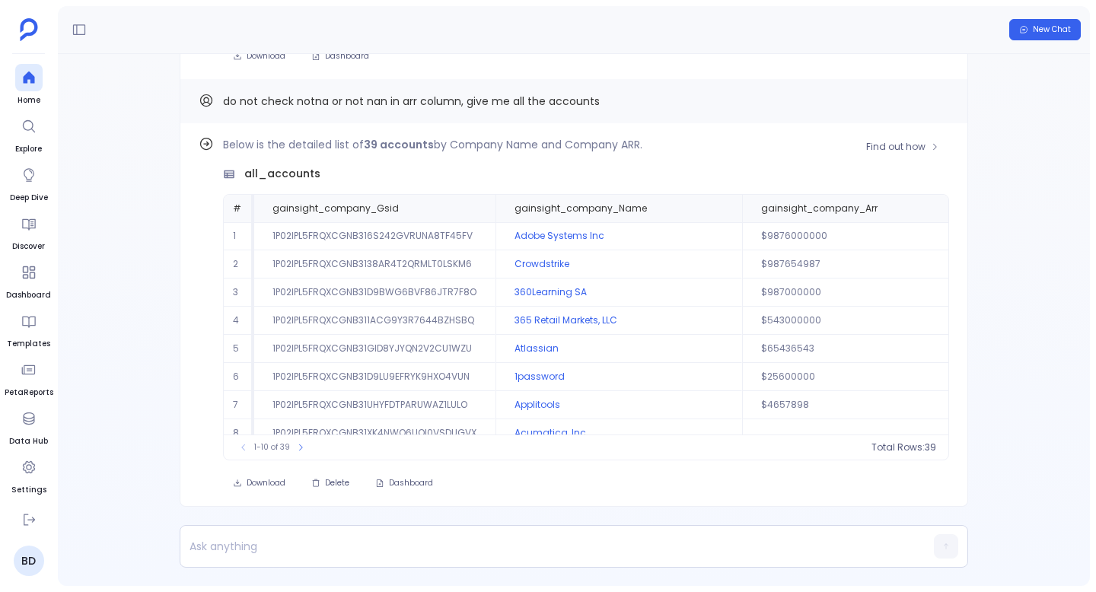
click at [285, 445] on span "1-10 of 39" at bounding box center [272, 447] width 36 height 12
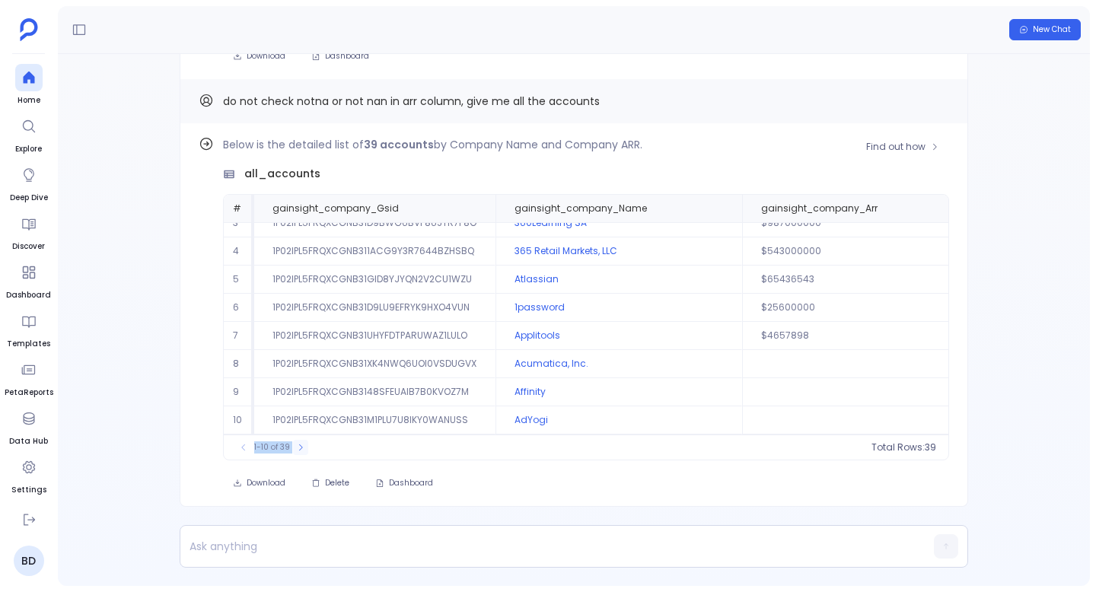
click at [298, 444] on icon at bounding box center [300, 447] width 9 height 9
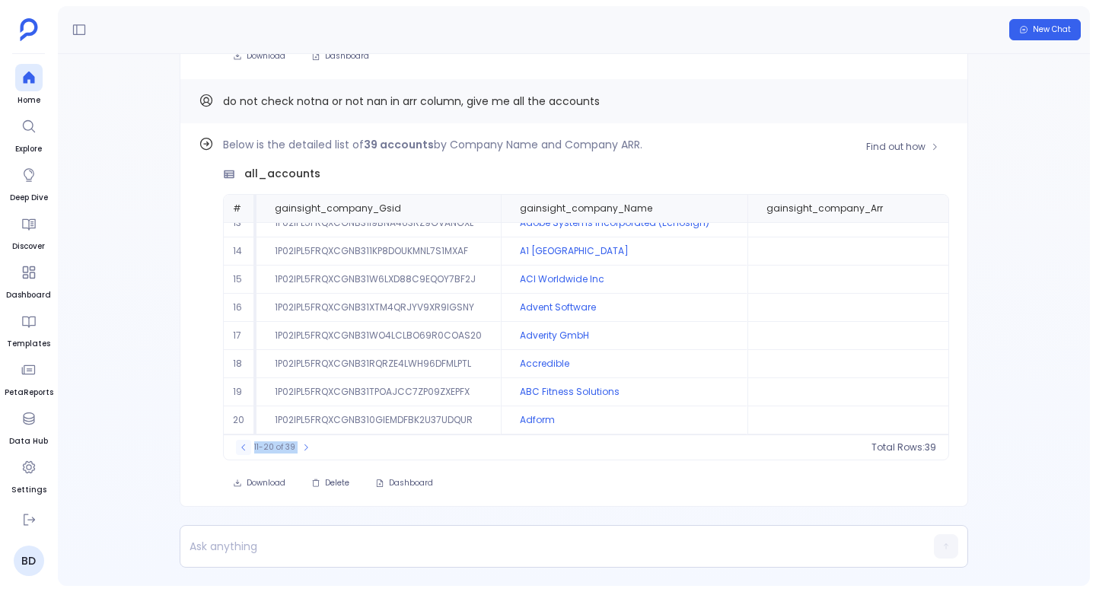
click at [240, 443] on icon at bounding box center [243, 447] width 9 height 9
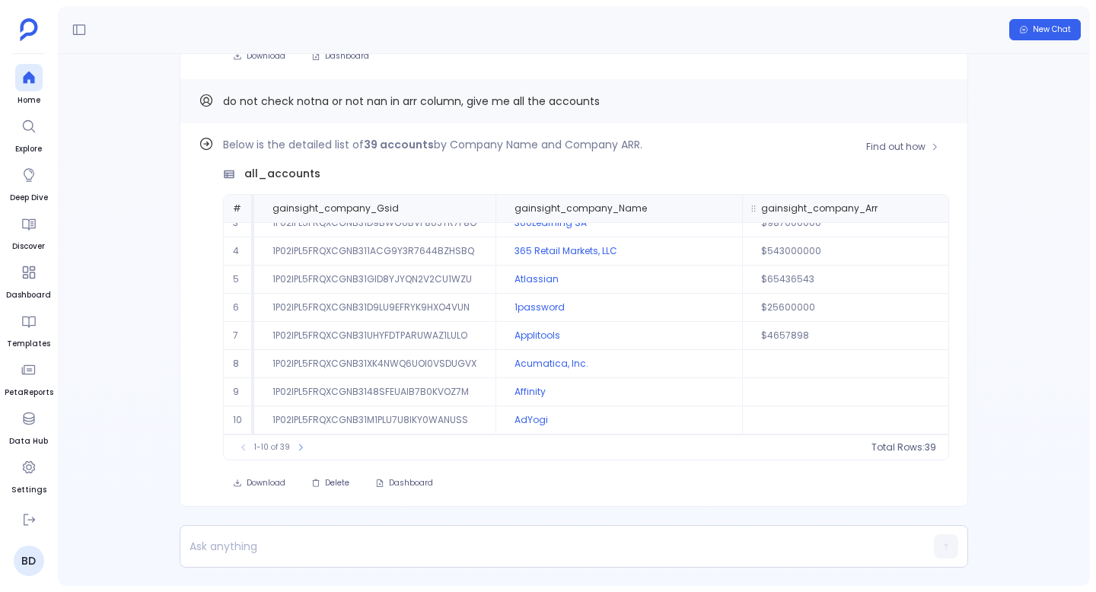
click at [921, 211] on span "gainsight_company_Arr" at bounding box center [840, 208] width 183 height 12
click at [909, 208] on span "gainsight_company_Arr" at bounding box center [840, 208] width 183 height 12
click at [880, 205] on span "gainsight_company_Arr" at bounding box center [840, 208] width 183 height 12
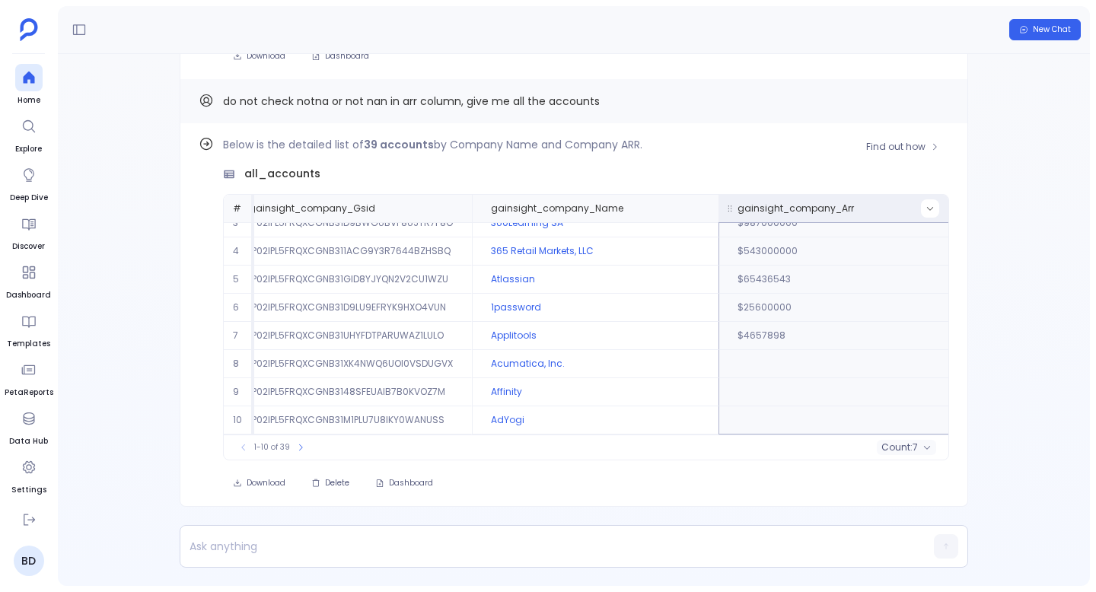
click at [925, 207] on icon at bounding box center [929, 208] width 9 height 9
click at [904, 236] on button "Sort Ascending" at bounding box center [921, 233] width 151 height 30
click at [300, 443] on icon at bounding box center [300, 447] width 9 height 9
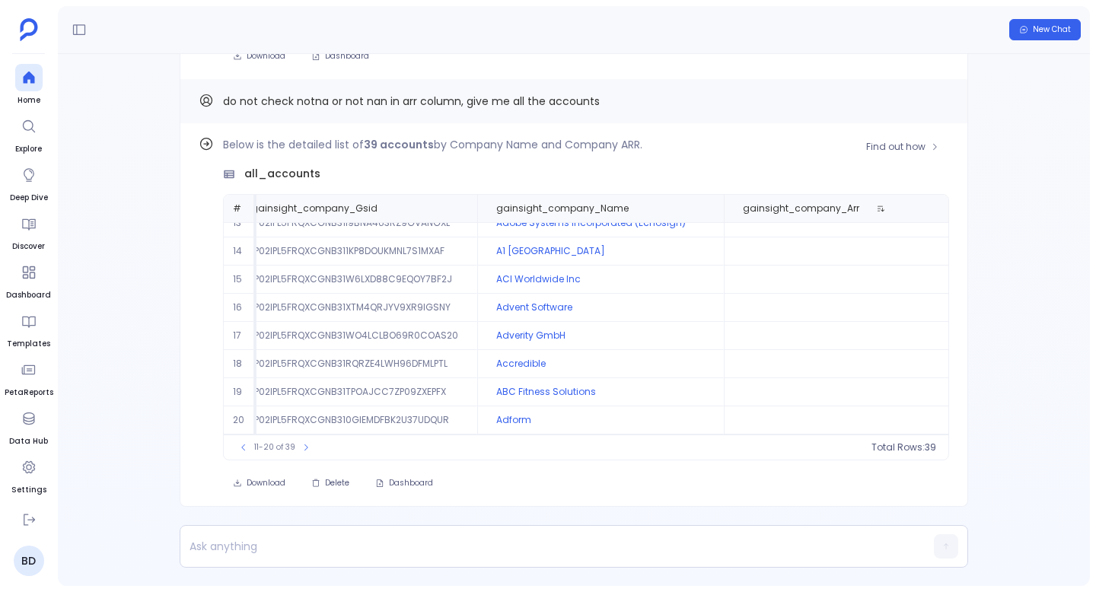
scroll to position [0, 24]
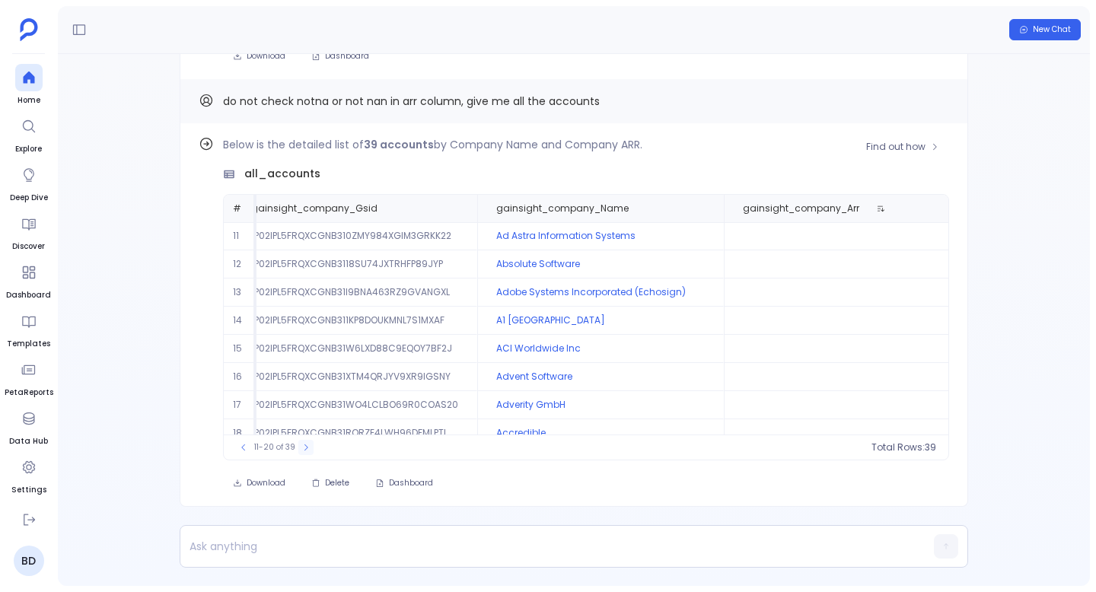
click at [307, 444] on icon at bounding box center [305, 447] width 9 height 9
click at [309, 448] on icon at bounding box center [308, 447] width 9 height 9
